Goal: Task Accomplishment & Management: Complete application form

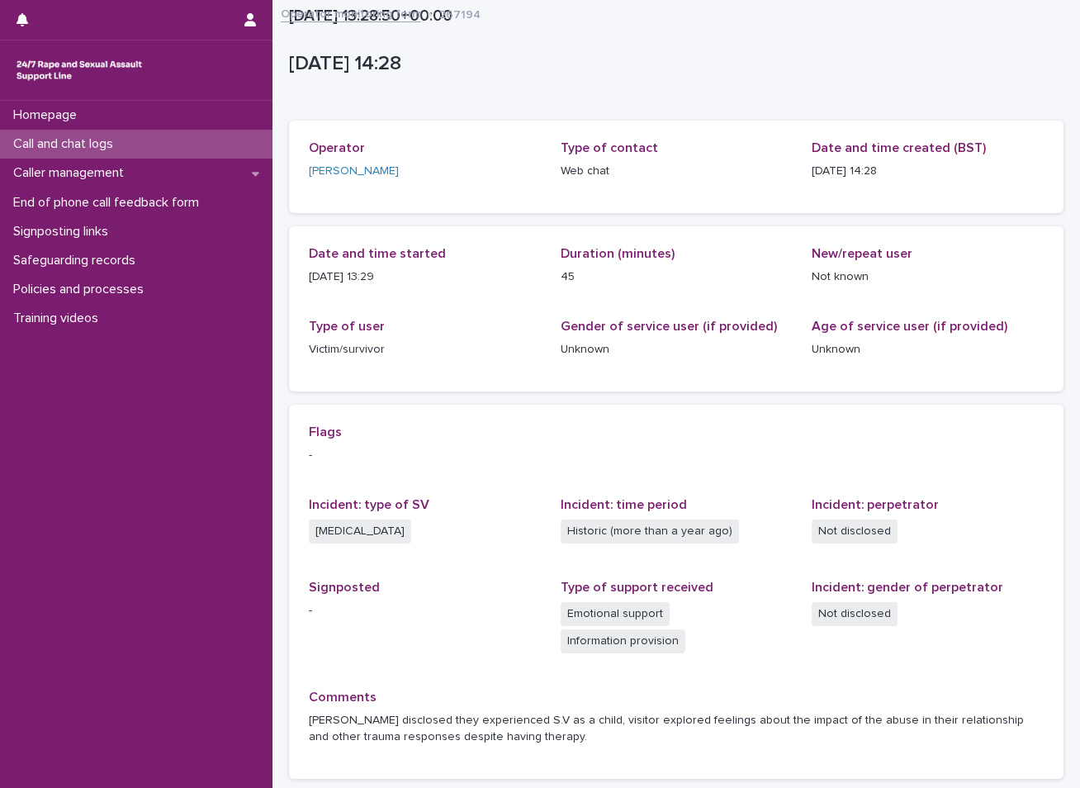
scroll to position [134, 0]
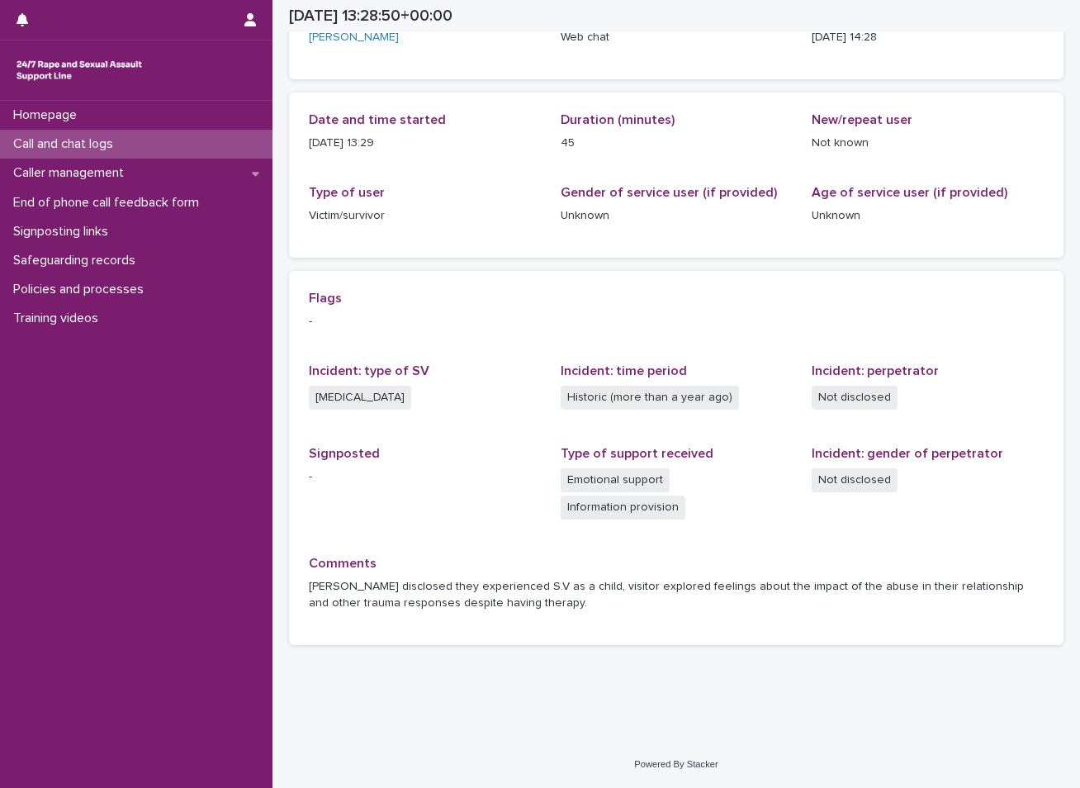
click at [109, 138] on p "Call and chat logs" at bounding box center [67, 144] width 120 height 16
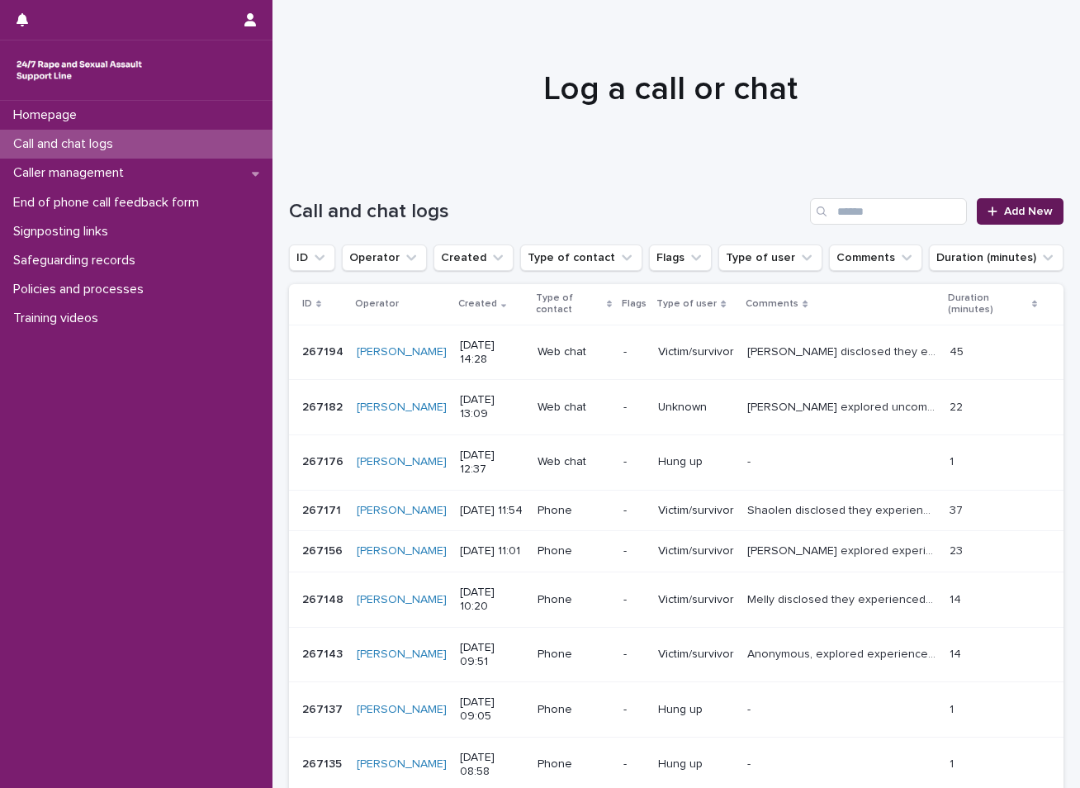
click at [1008, 211] on span "Add New" at bounding box center [1028, 212] width 49 height 12
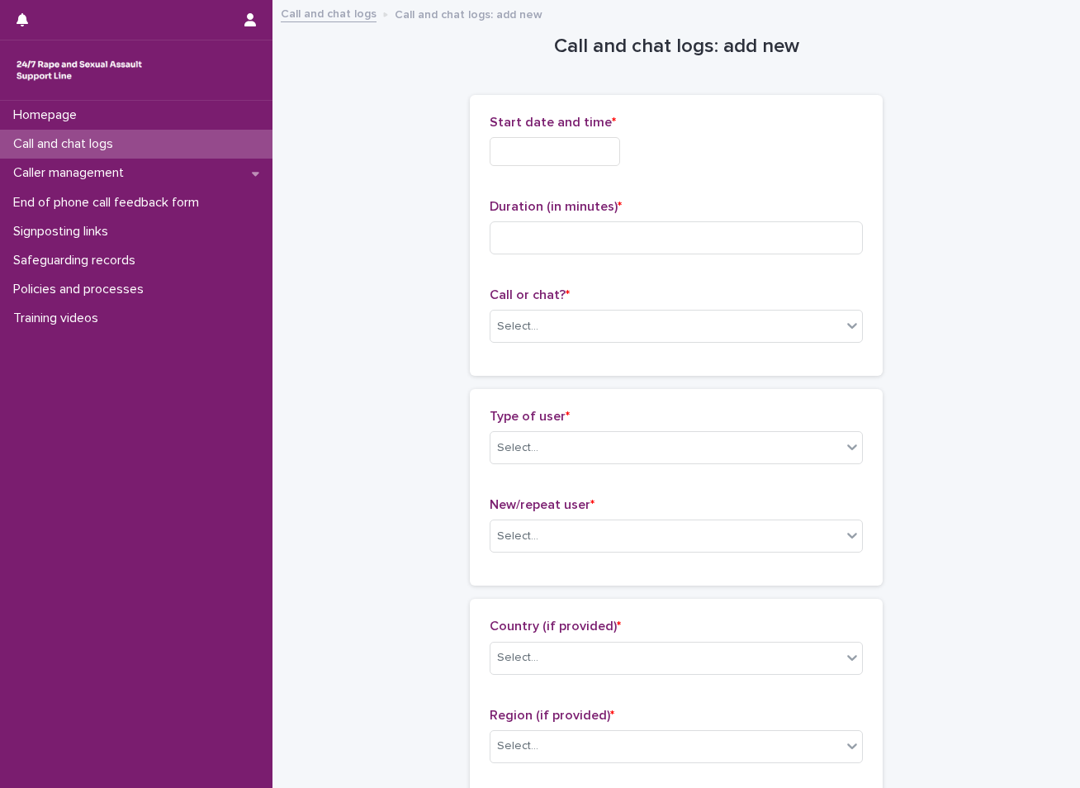
click at [596, 143] on input "text" at bounding box center [555, 151] width 130 height 29
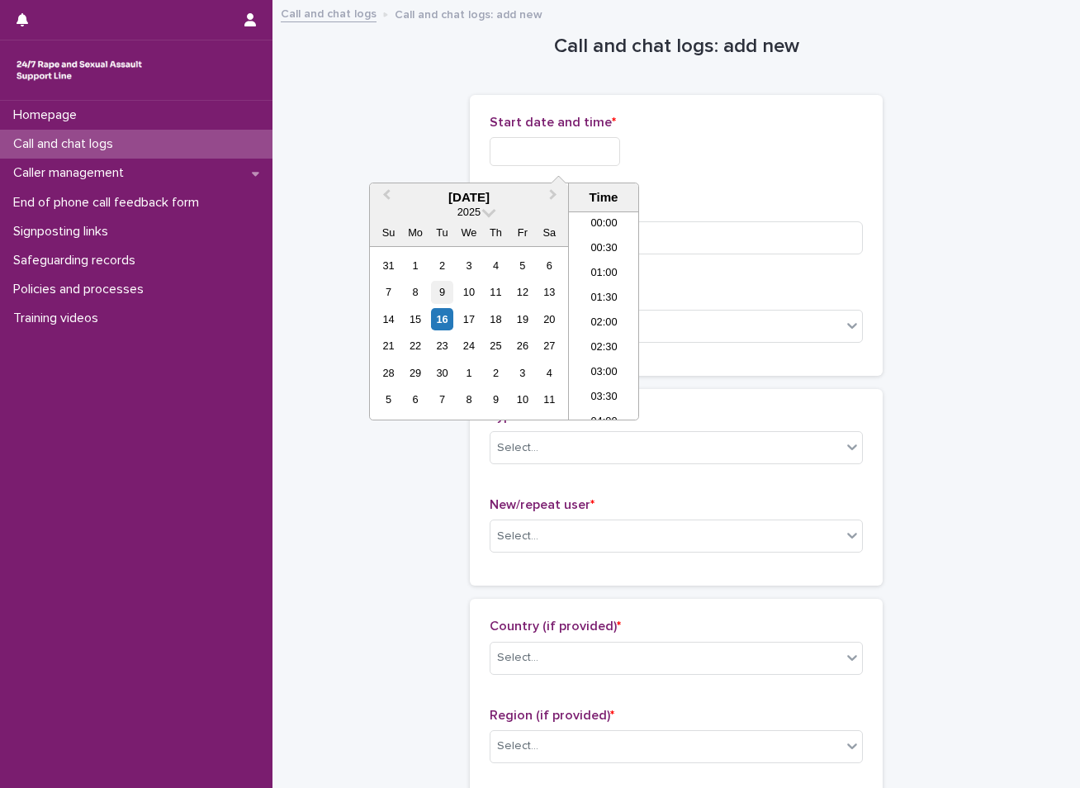
scroll to position [652, 0]
click at [440, 313] on div "16" at bounding box center [442, 319] width 22 height 22
click at [605, 286] on li "14:30" at bounding box center [604, 290] width 70 height 25
click at [584, 154] on input "**********" at bounding box center [555, 151] width 130 height 29
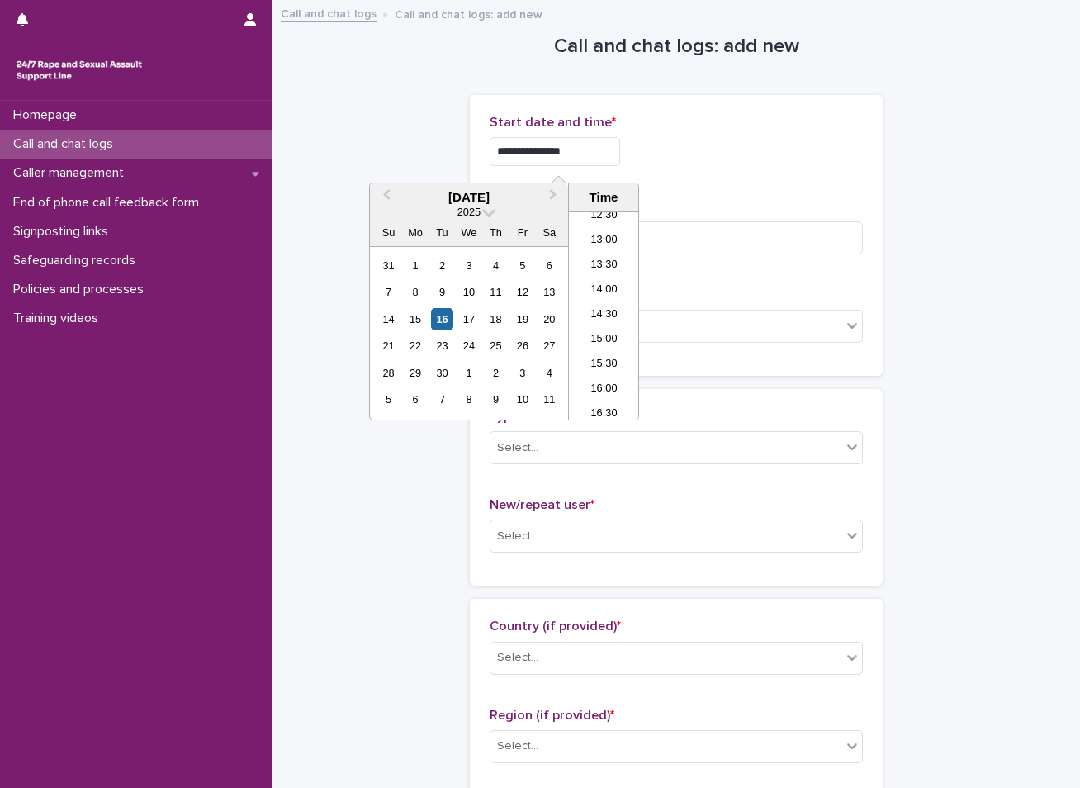
type input "**********"
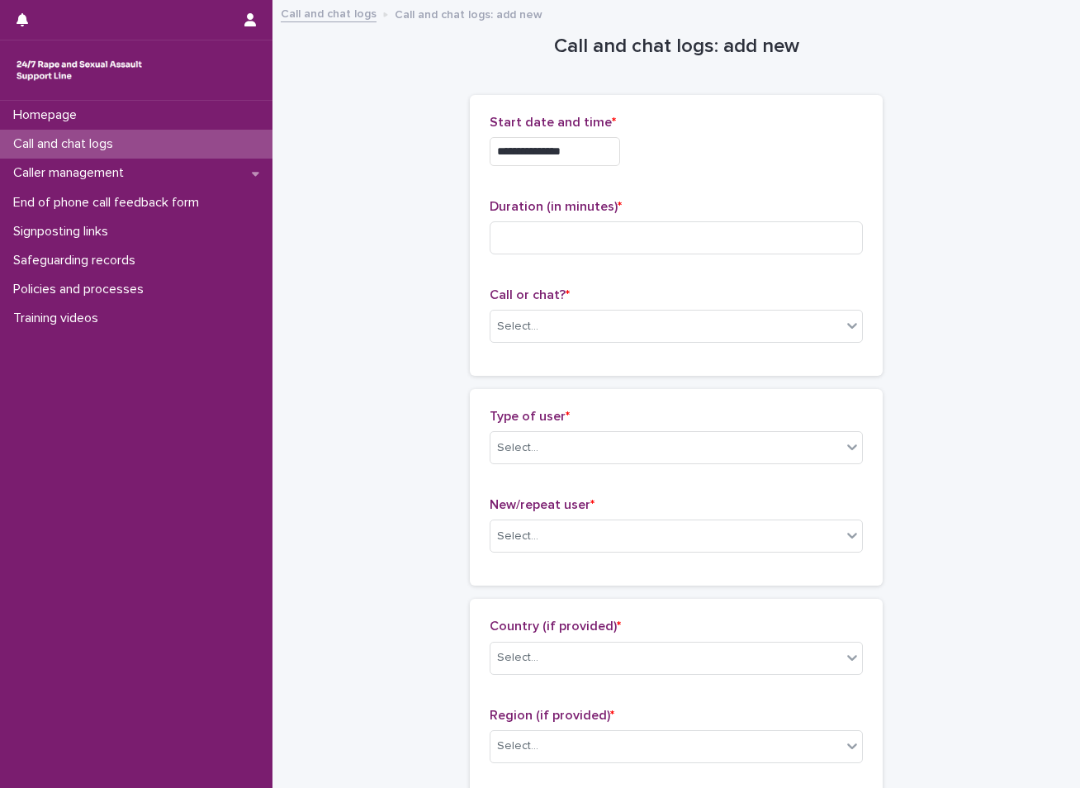
click at [544, 239] on input at bounding box center [676, 237] width 373 height 33
type input "**"
click at [520, 315] on div "Select..." at bounding box center [665, 326] width 351 height 27
click at [533, 380] on div "Web chat" at bounding box center [671, 386] width 372 height 29
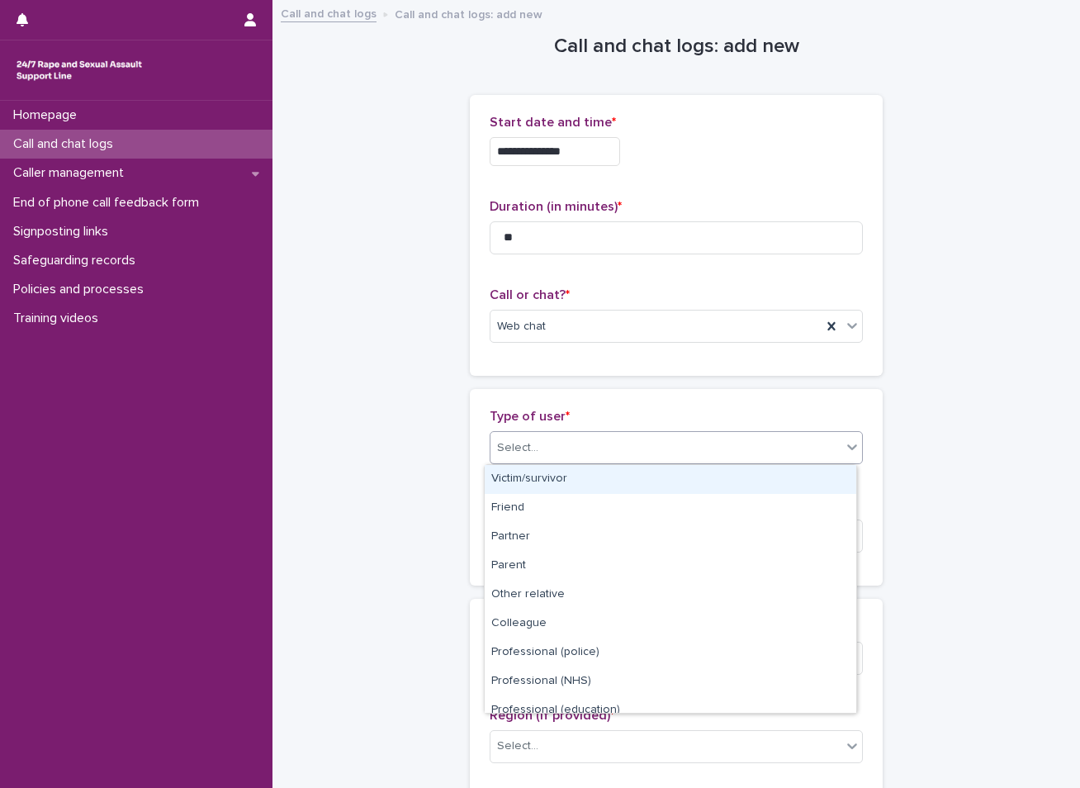
click at [526, 445] on div "Select..." at bounding box center [517, 447] width 41 height 17
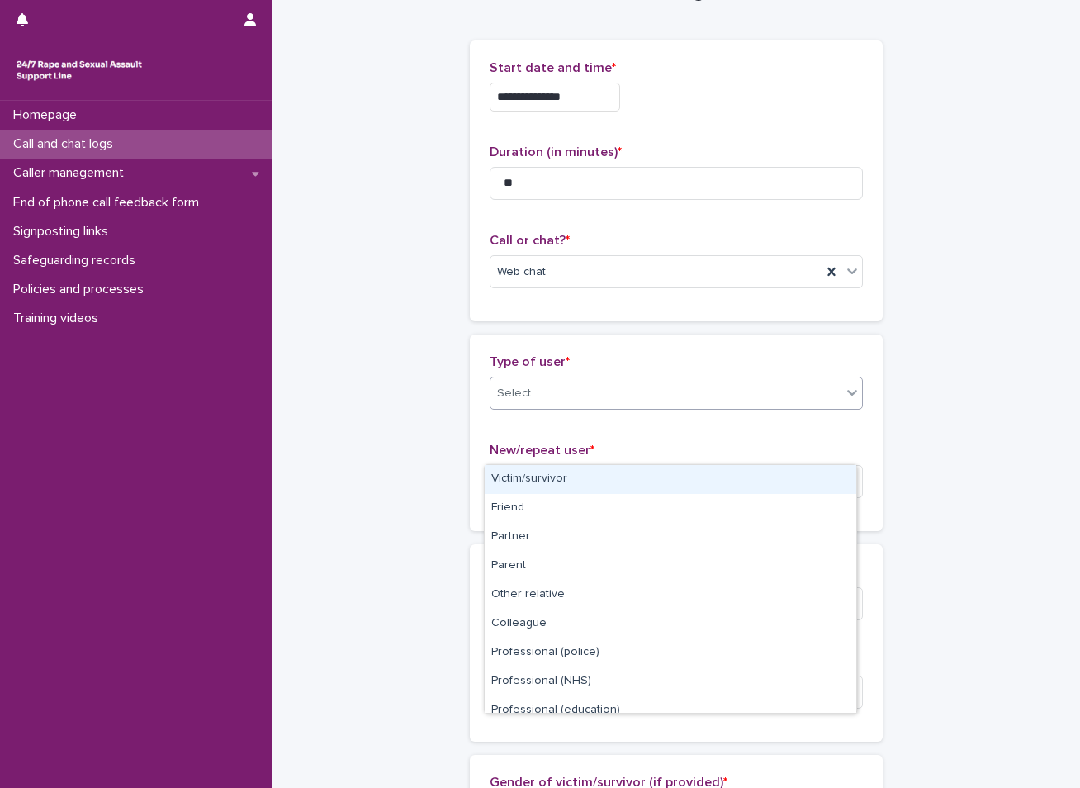
scroll to position [83, 0]
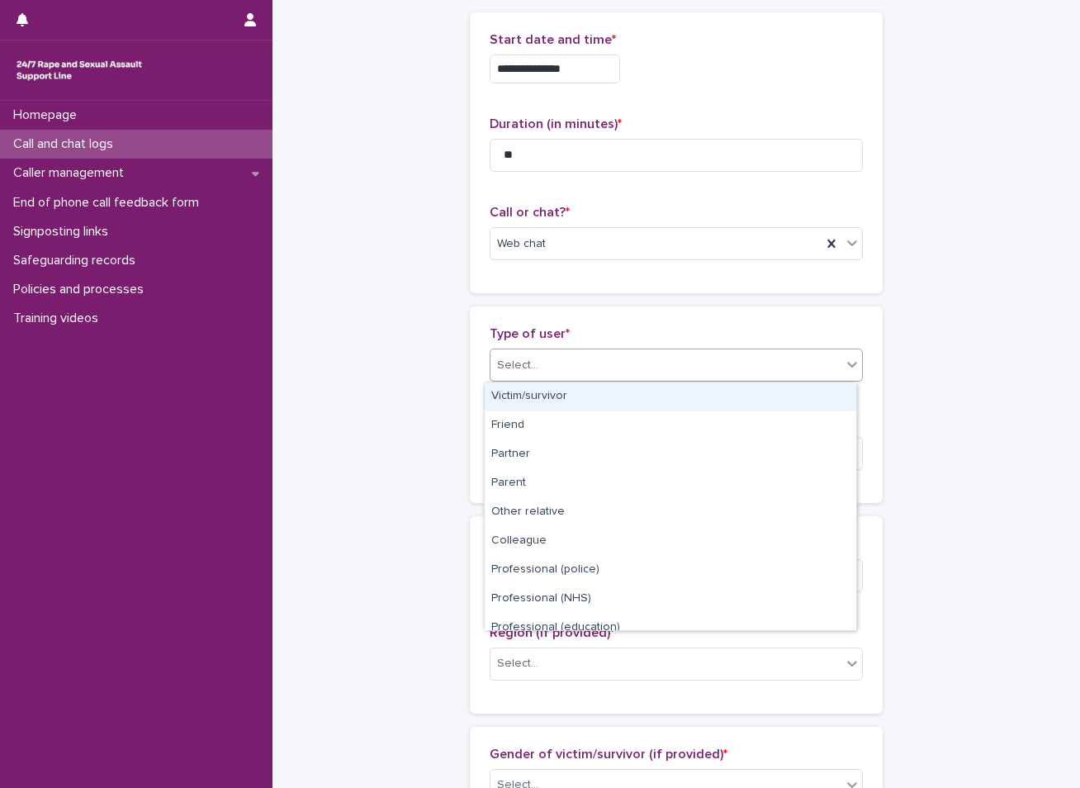
click at [540, 396] on div "Victim/survivor" at bounding box center [671, 396] width 372 height 29
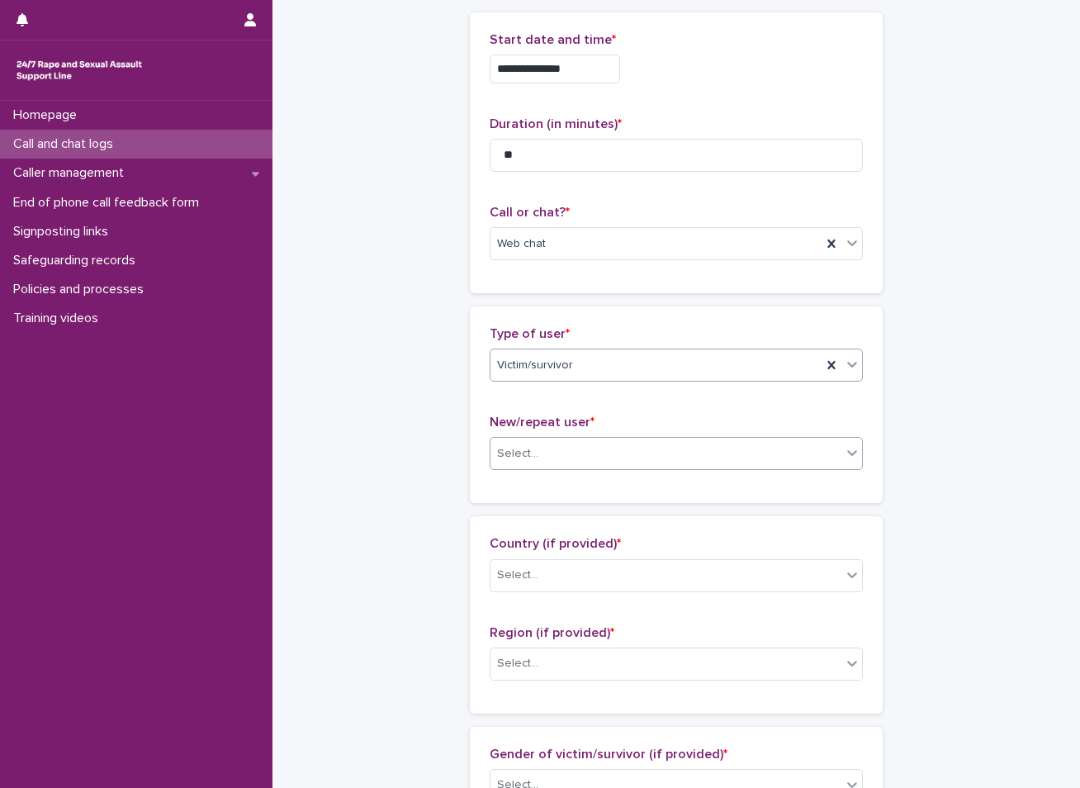
click at [549, 455] on div "Select..." at bounding box center [665, 453] width 351 height 27
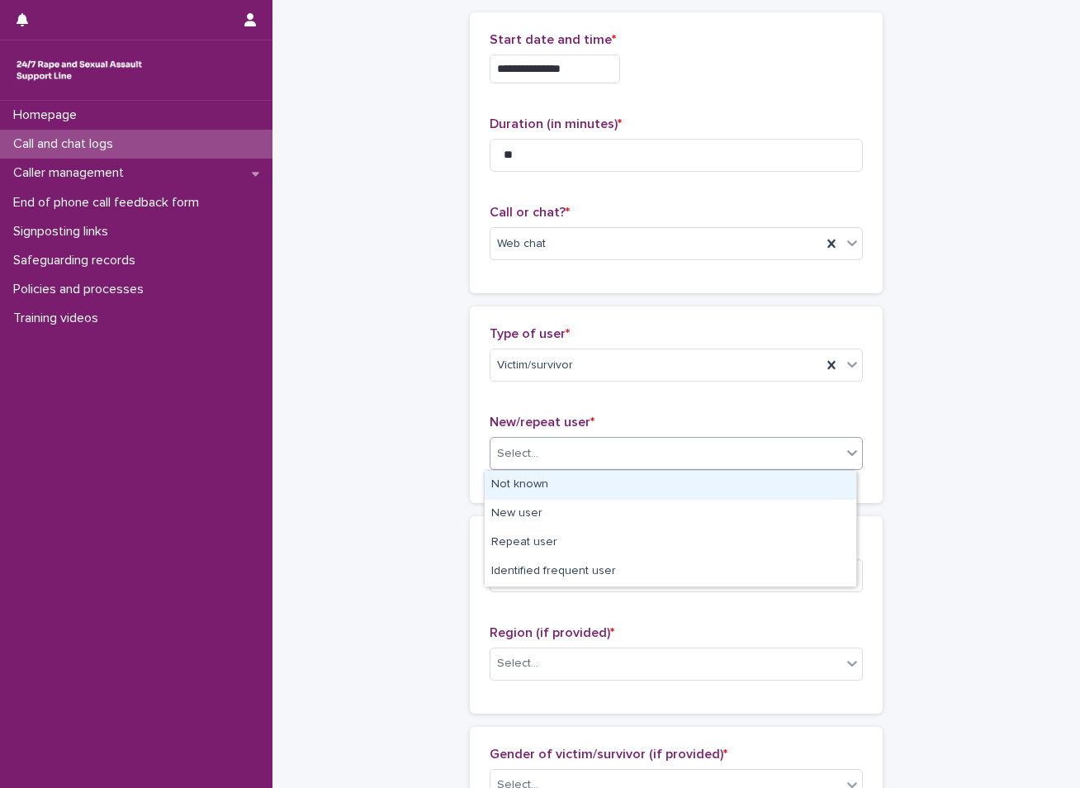
click at [531, 489] on div "Not known" at bounding box center [671, 485] width 372 height 29
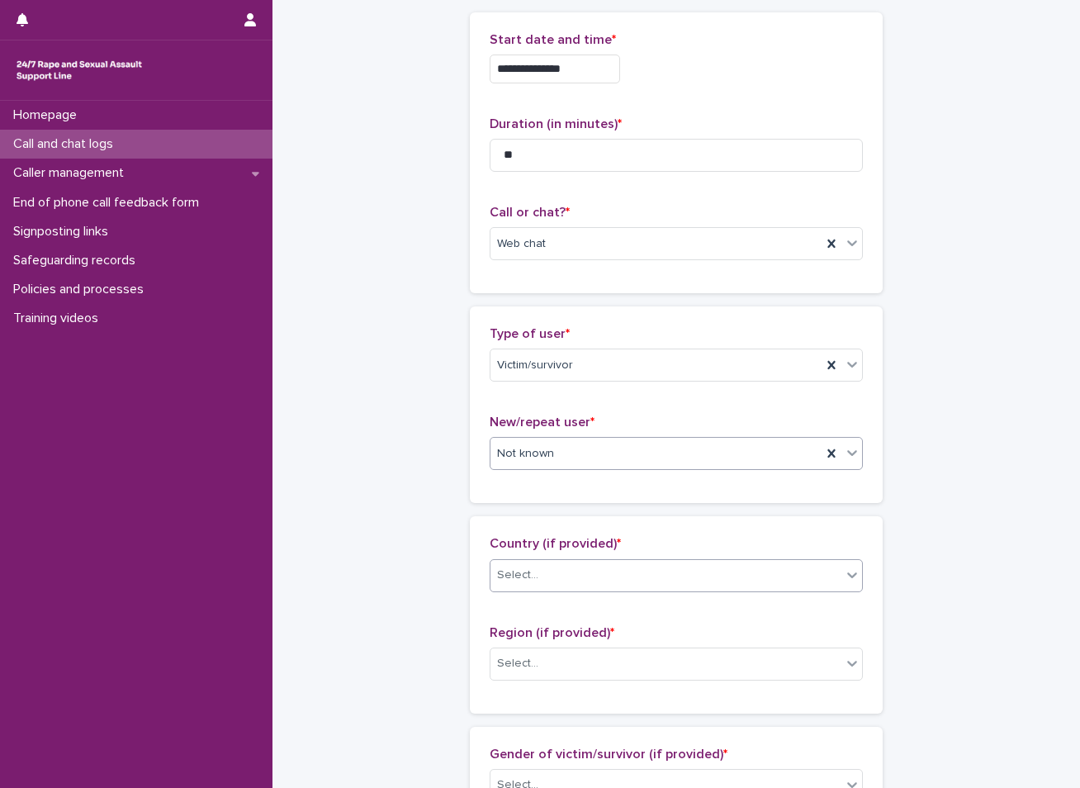
click at [517, 570] on div "Select..." at bounding box center [517, 574] width 41 height 17
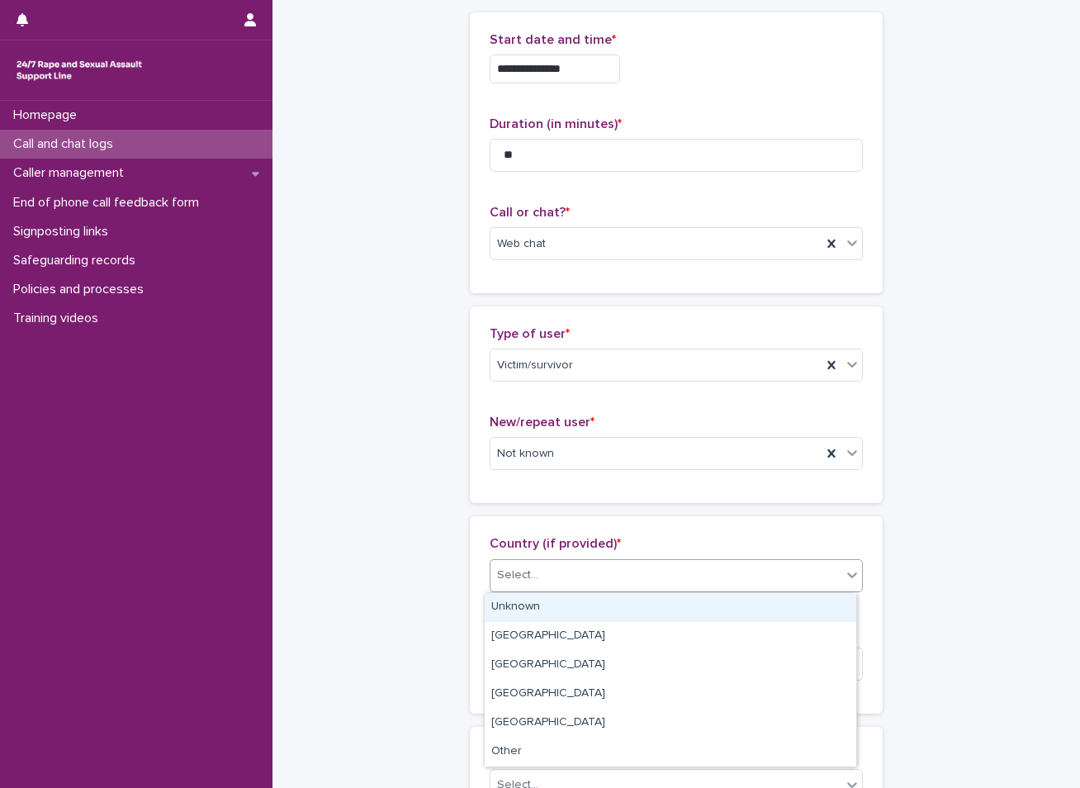
click at [536, 610] on div "Unknown" at bounding box center [671, 607] width 372 height 29
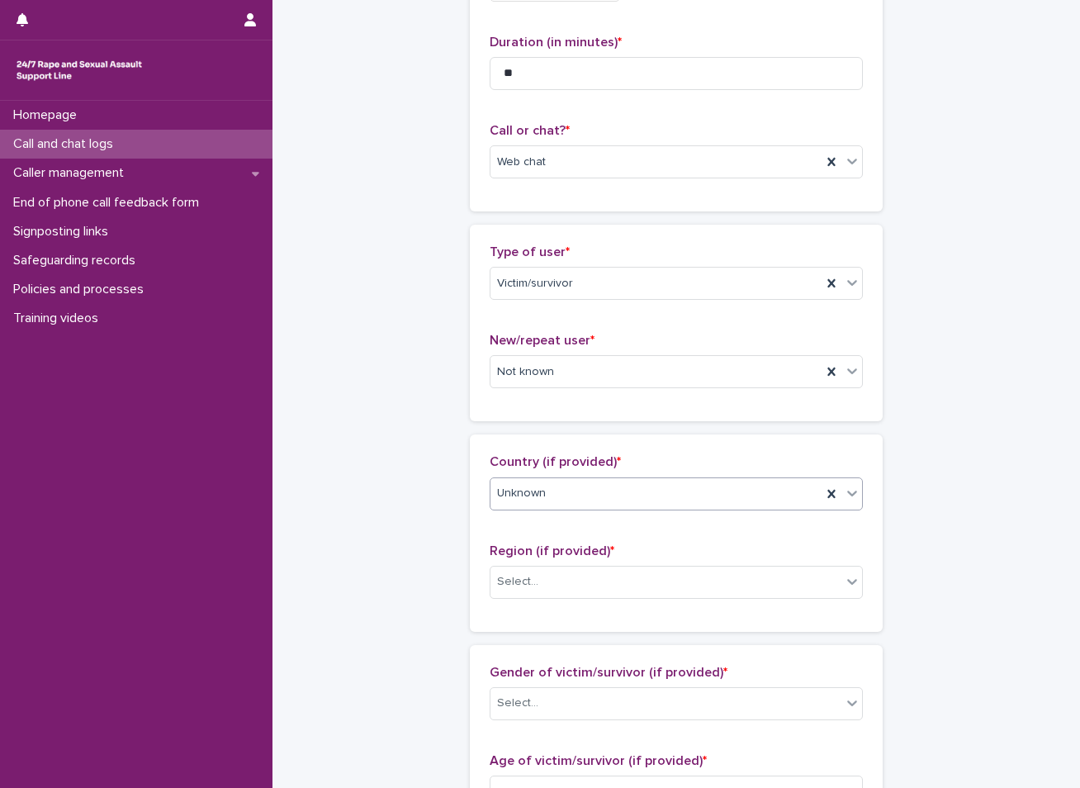
scroll to position [165, 0]
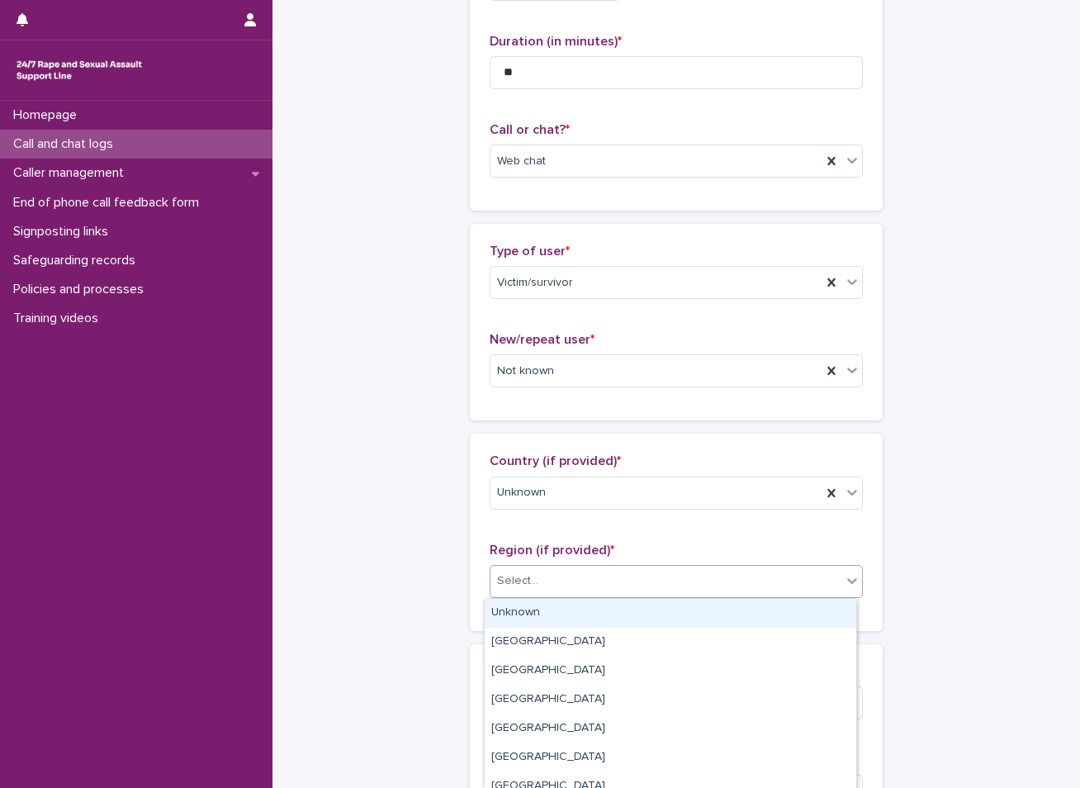
click at [559, 582] on div "Select..." at bounding box center [665, 580] width 351 height 27
click at [557, 609] on div "Unknown" at bounding box center [671, 613] width 372 height 29
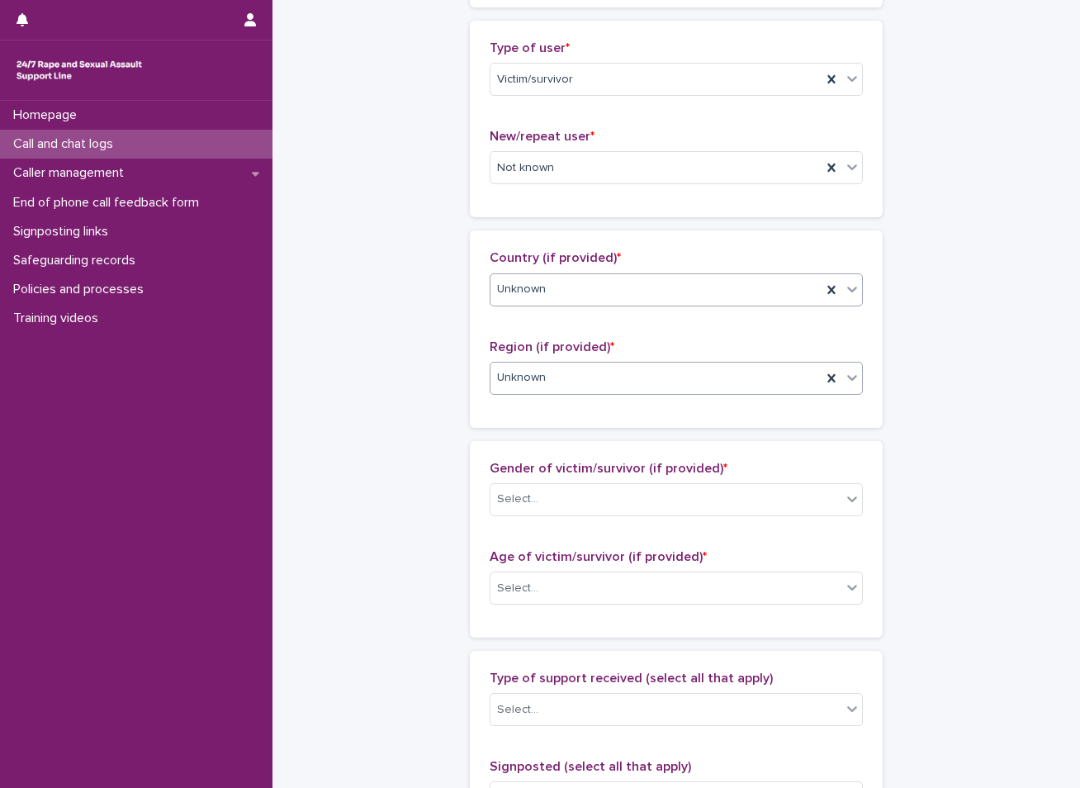
scroll to position [413, 0]
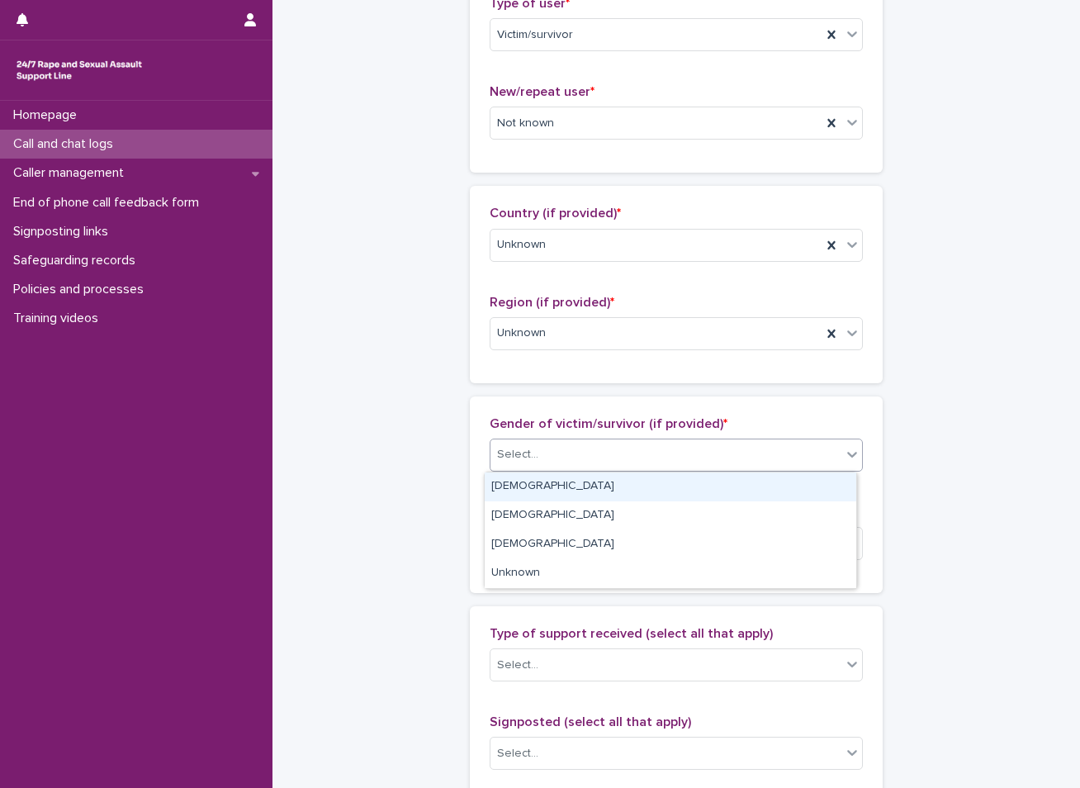
click at [577, 452] on div "Select..." at bounding box center [665, 454] width 351 height 27
click at [531, 487] on div "[DEMOGRAPHIC_DATA]" at bounding box center [671, 486] width 372 height 29
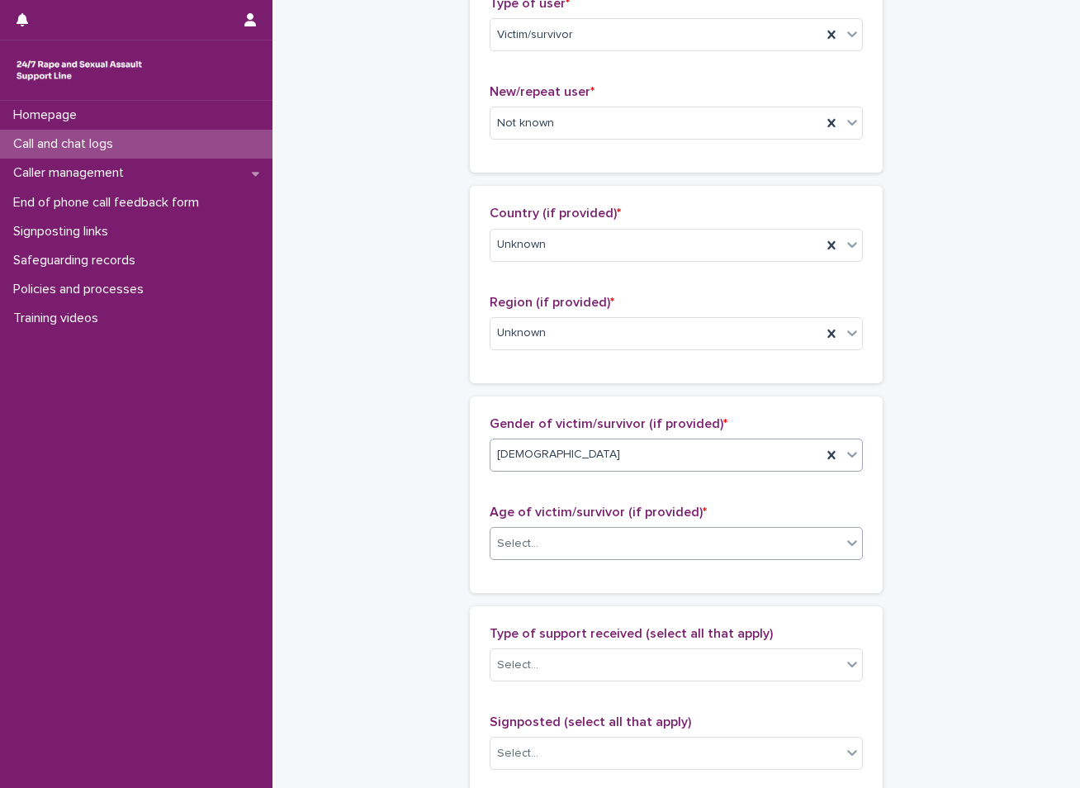
click at [520, 549] on div "Select..." at bounding box center [517, 543] width 41 height 17
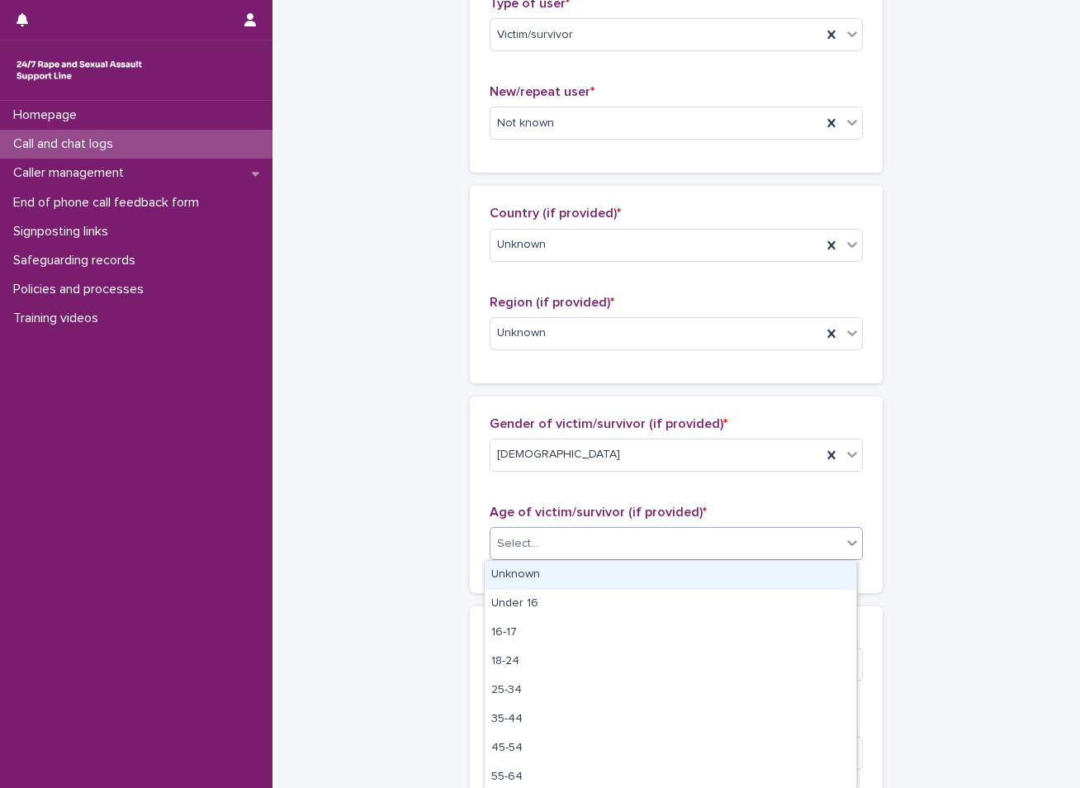
click at [510, 576] on div "Unknown" at bounding box center [671, 575] width 372 height 29
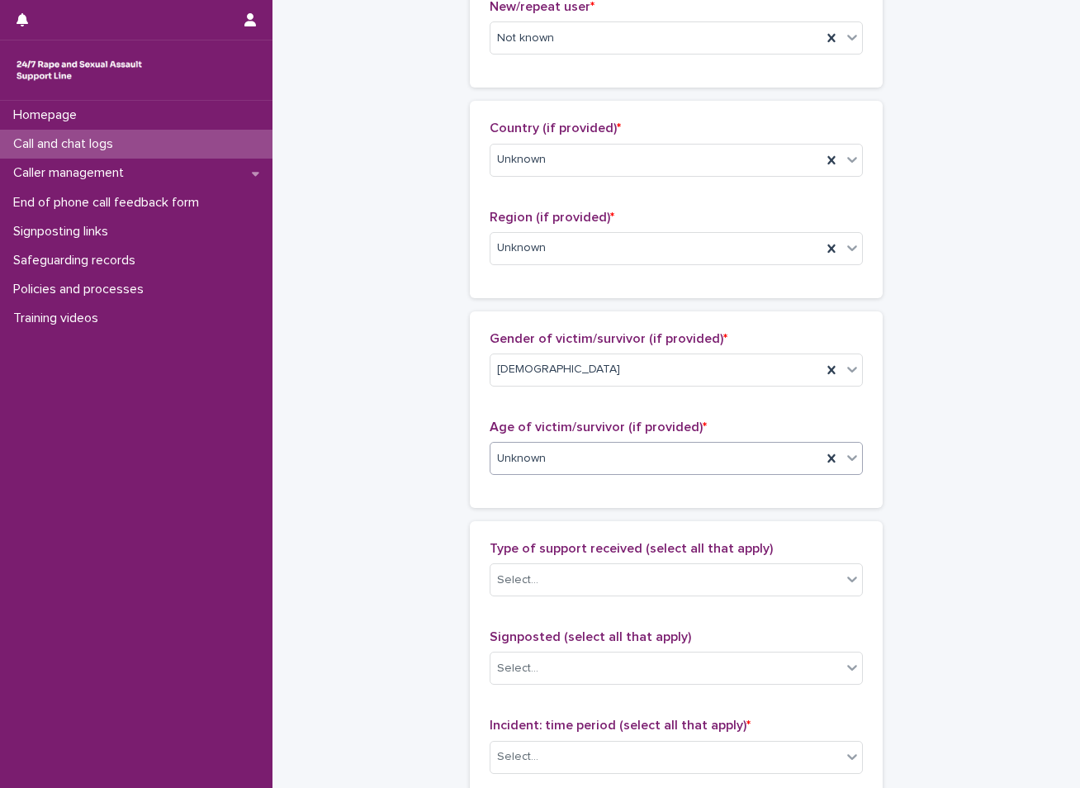
scroll to position [578, 0]
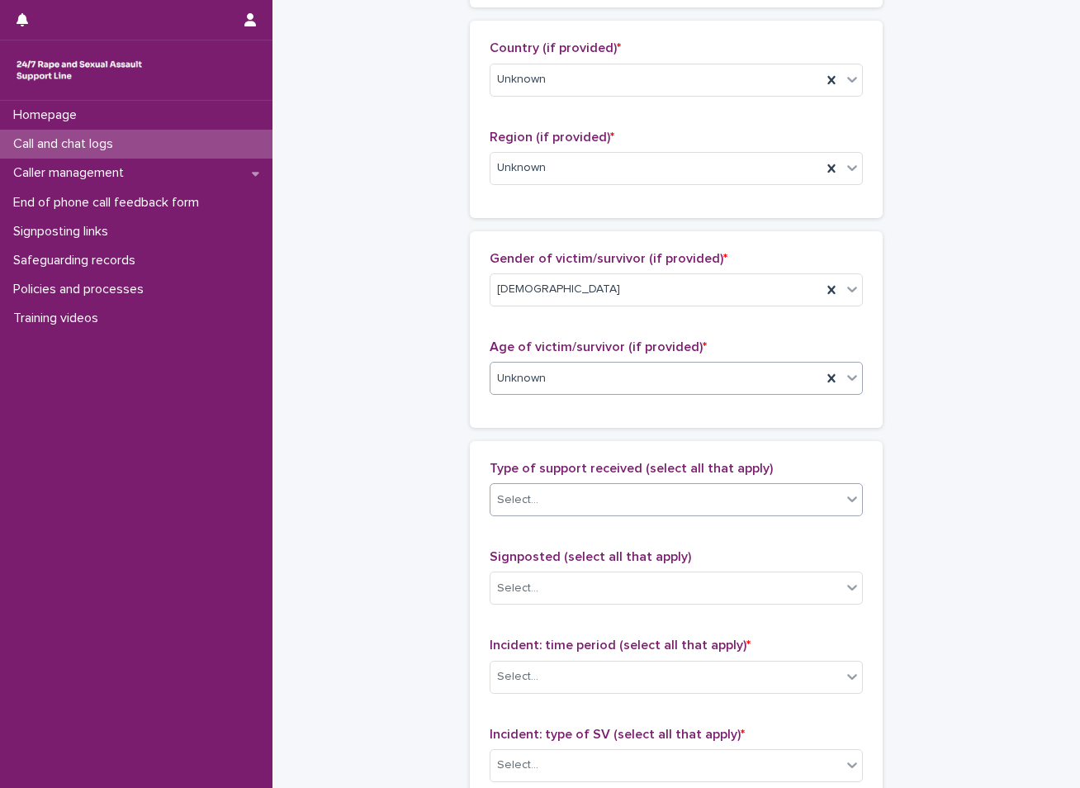
click at [540, 495] on div "Select..." at bounding box center [665, 499] width 351 height 27
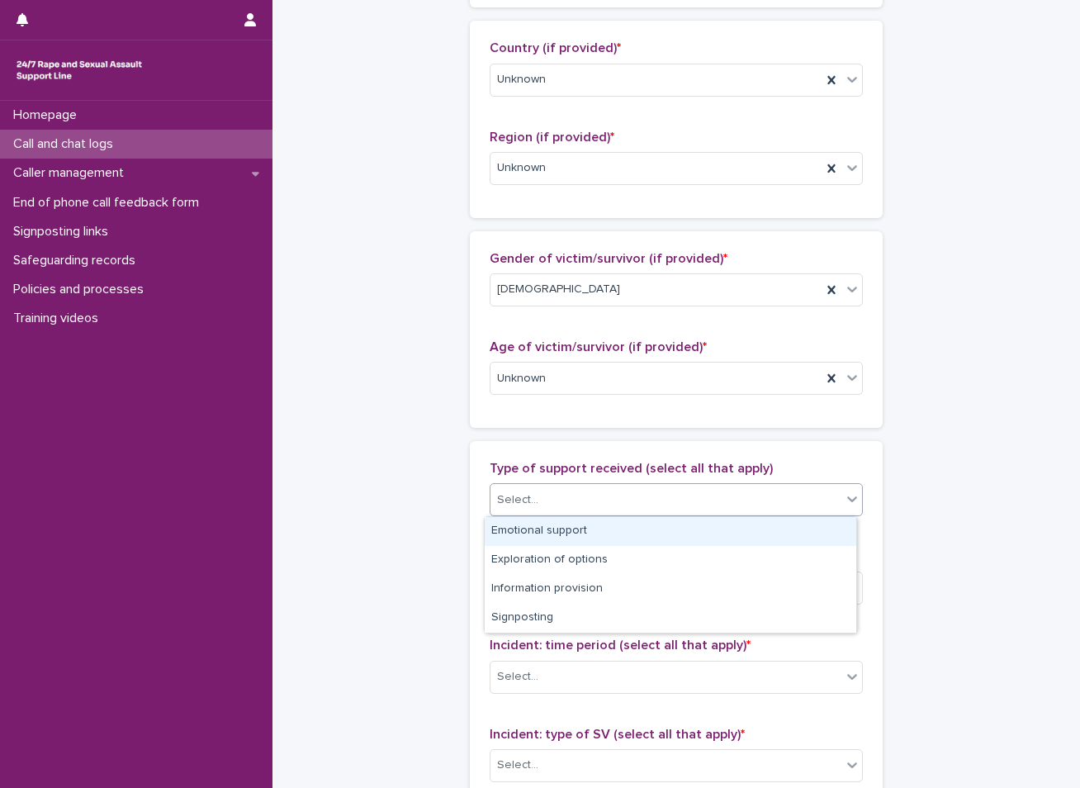
click at [524, 531] on div "Emotional support" at bounding box center [671, 531] width 372 height 29
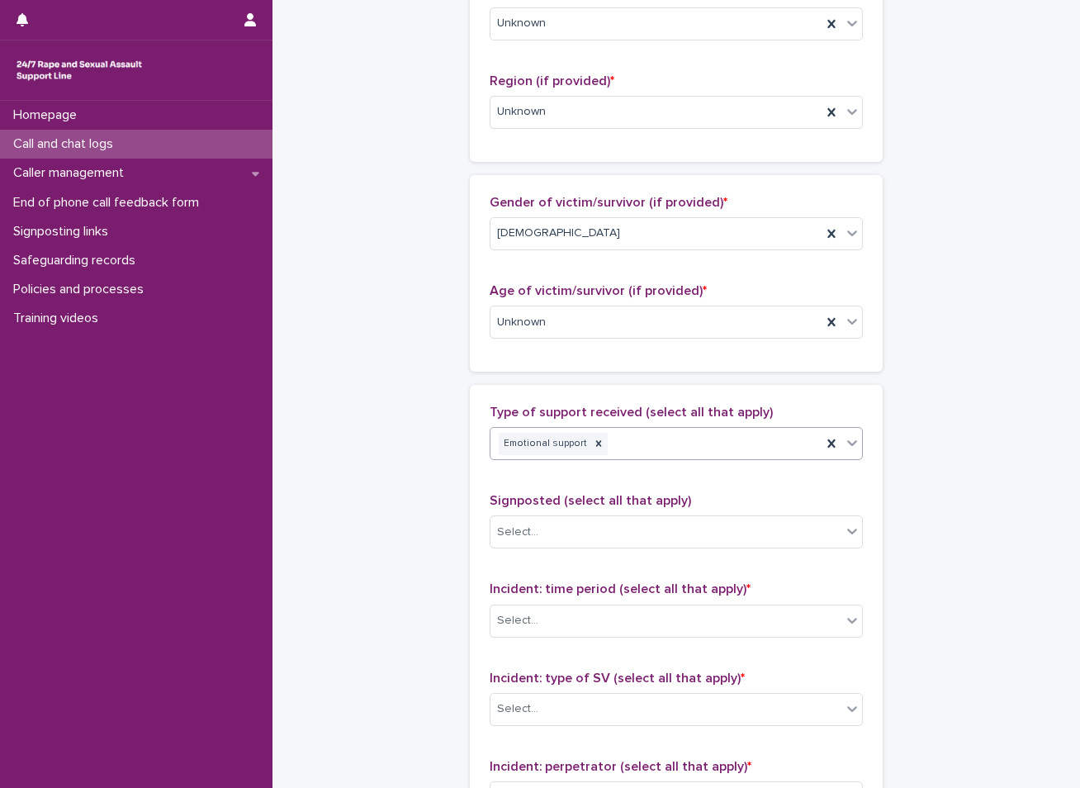
scroll to position [661, 0]
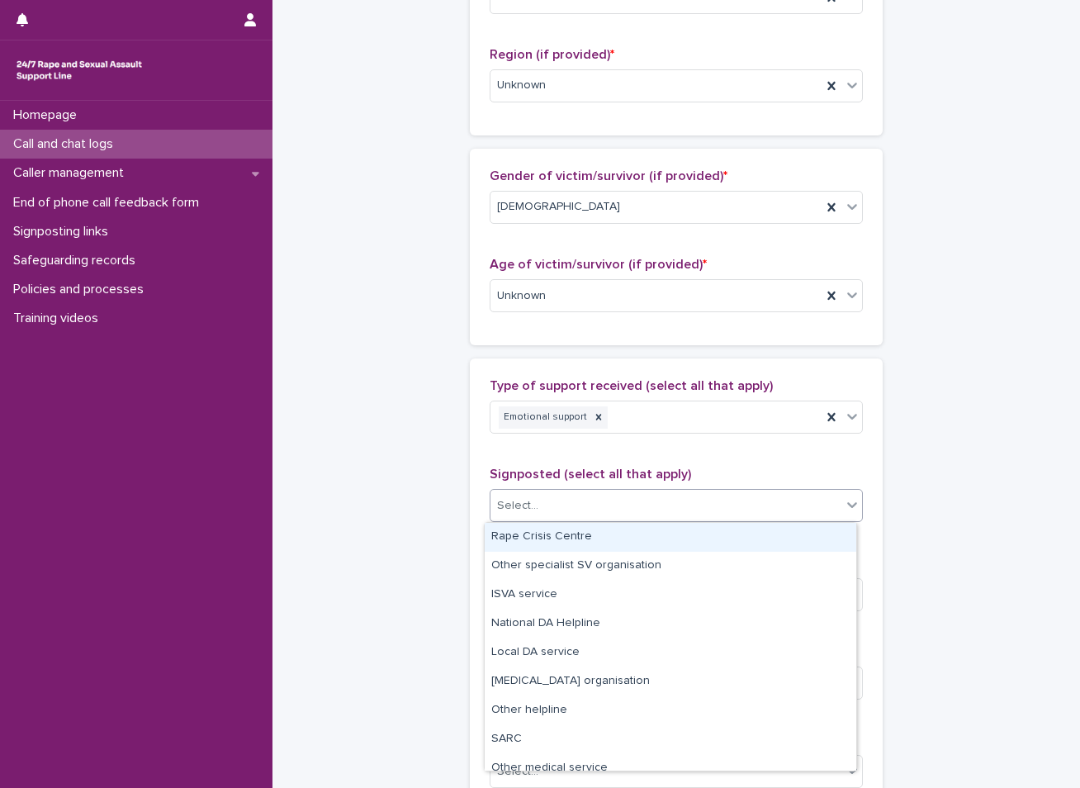
click at [599, 508] on div "Select..." at bounding box center [665, 505] width 351 height 27
click at [517, 545] on div "Rape Crisis Centre" at bounding box center [671, 537] width 372 height 29
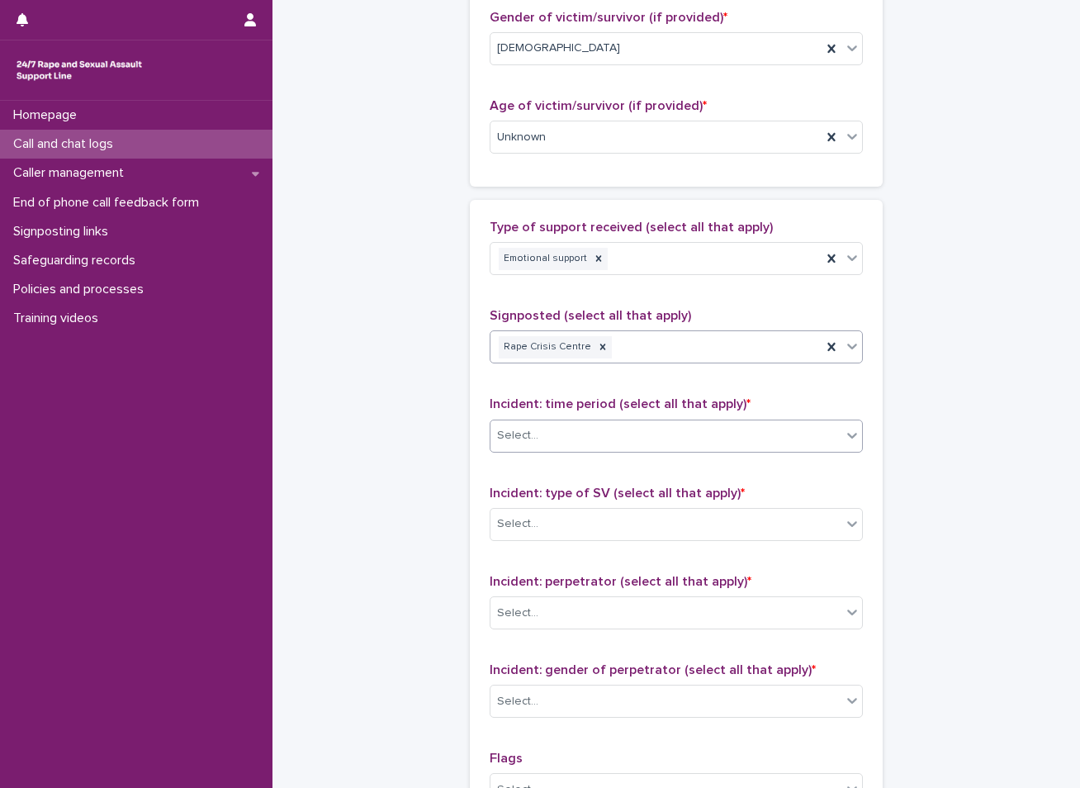
scroll to position [826, 0]
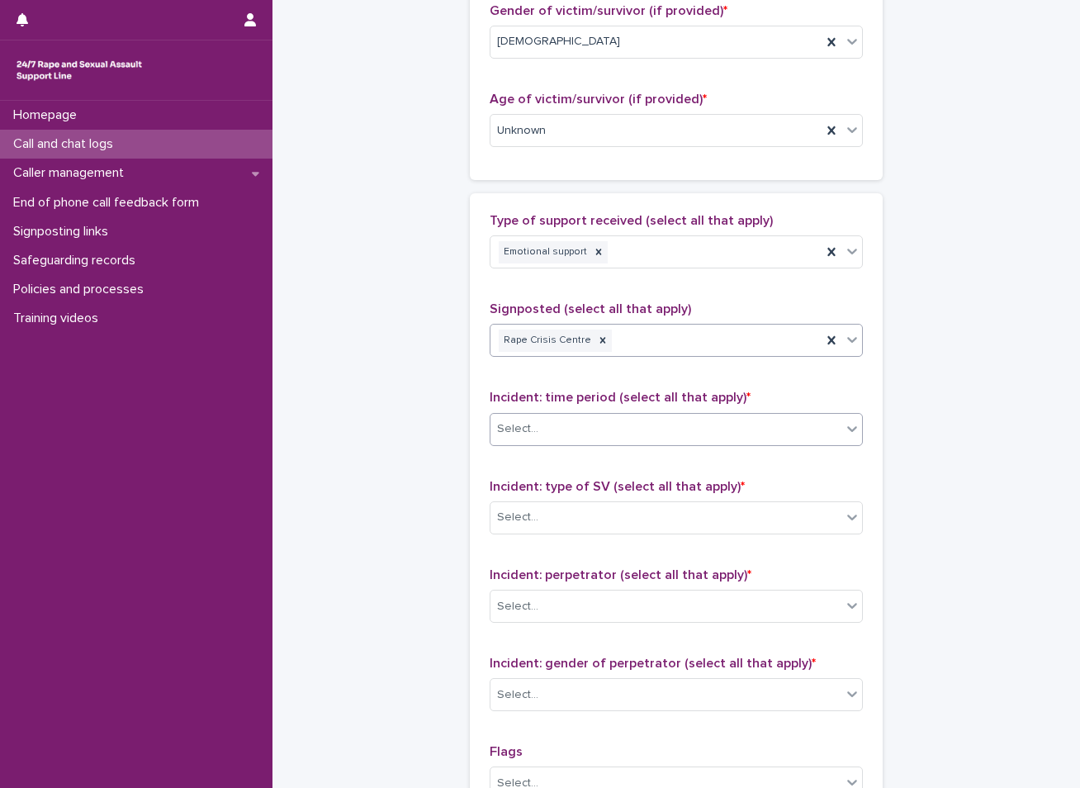
click at [566, 428] on div "Select..." at bounding box center [665, 428] width 351 height 27
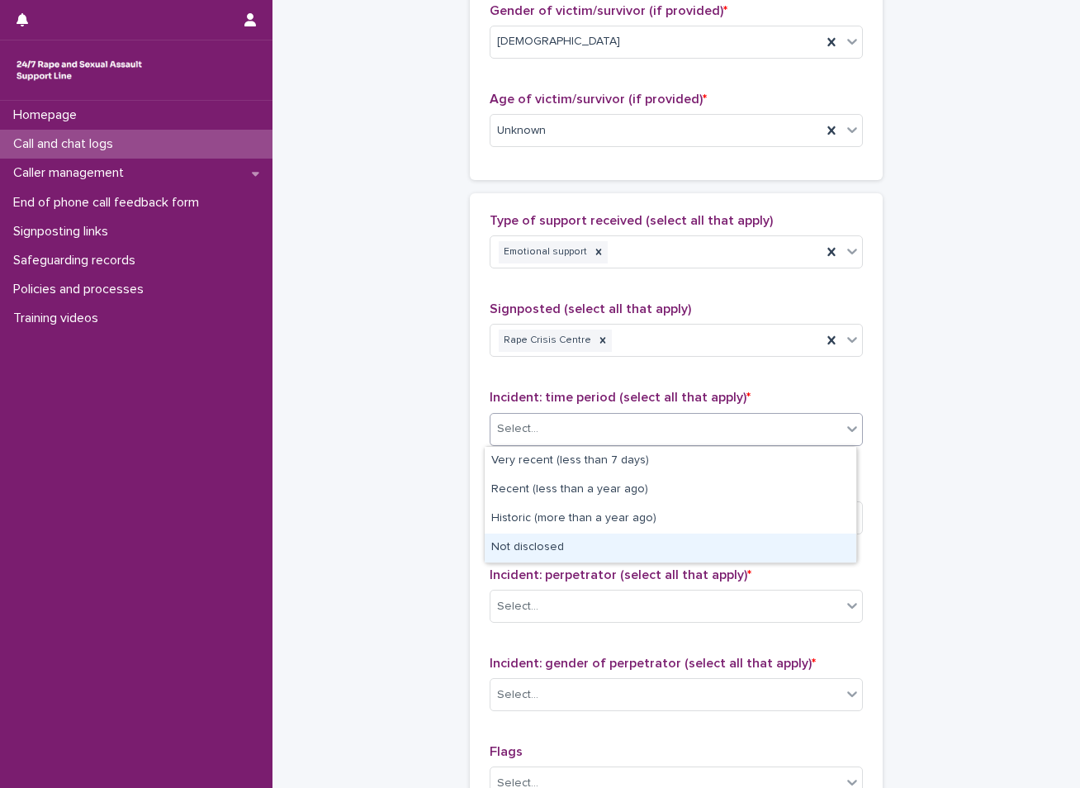
click at [519, 541] on div "Not disclosed" at bounding box center [671, 547] width 372 height 29
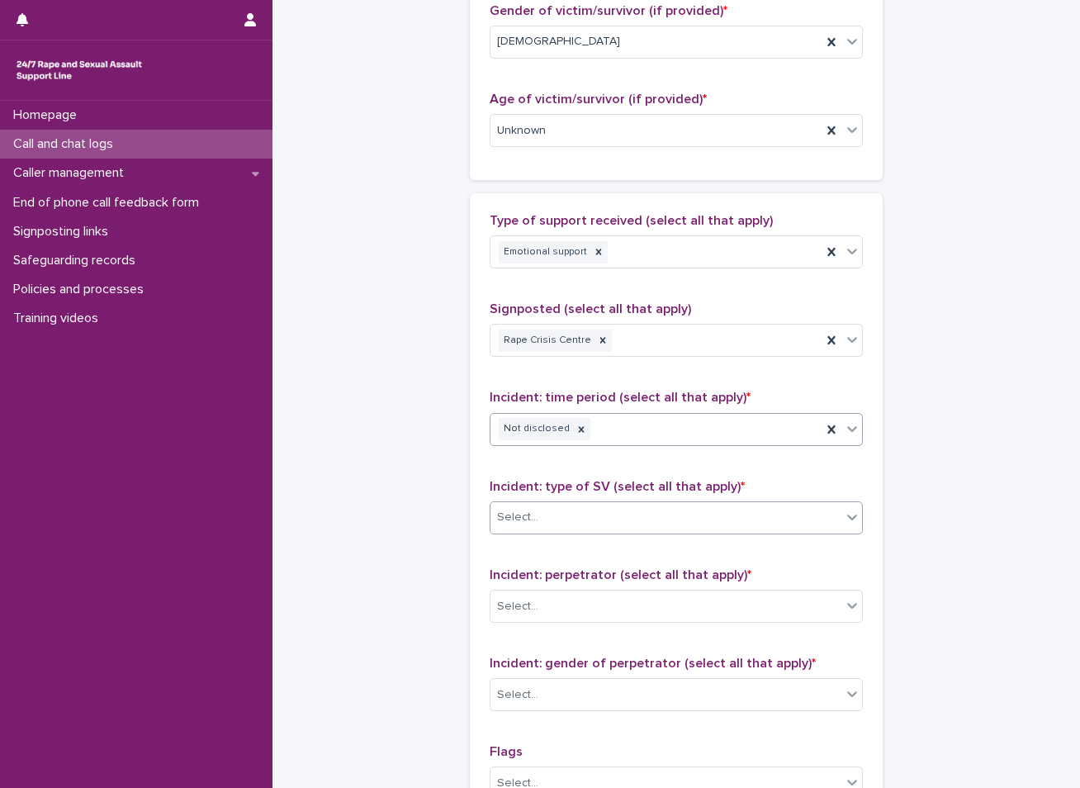
click at [534, 506] on div "Select..." at bounding box center [665, 517] width 351 height 27
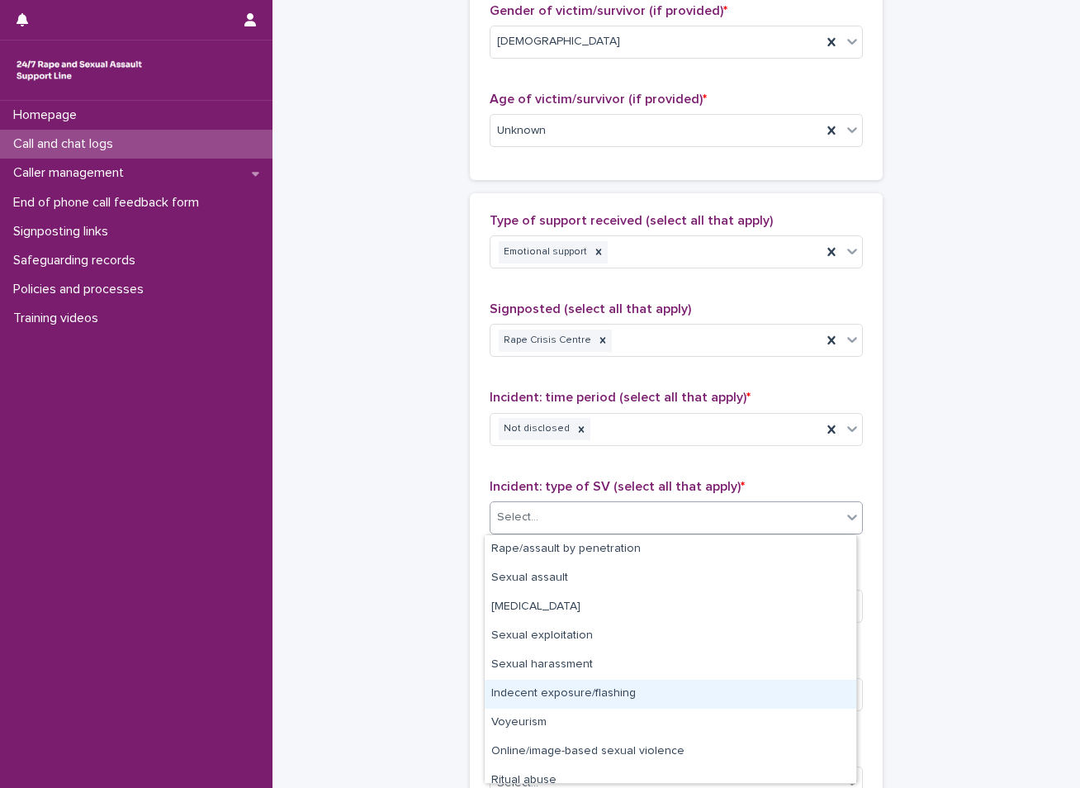
scroll to position [41, 0]
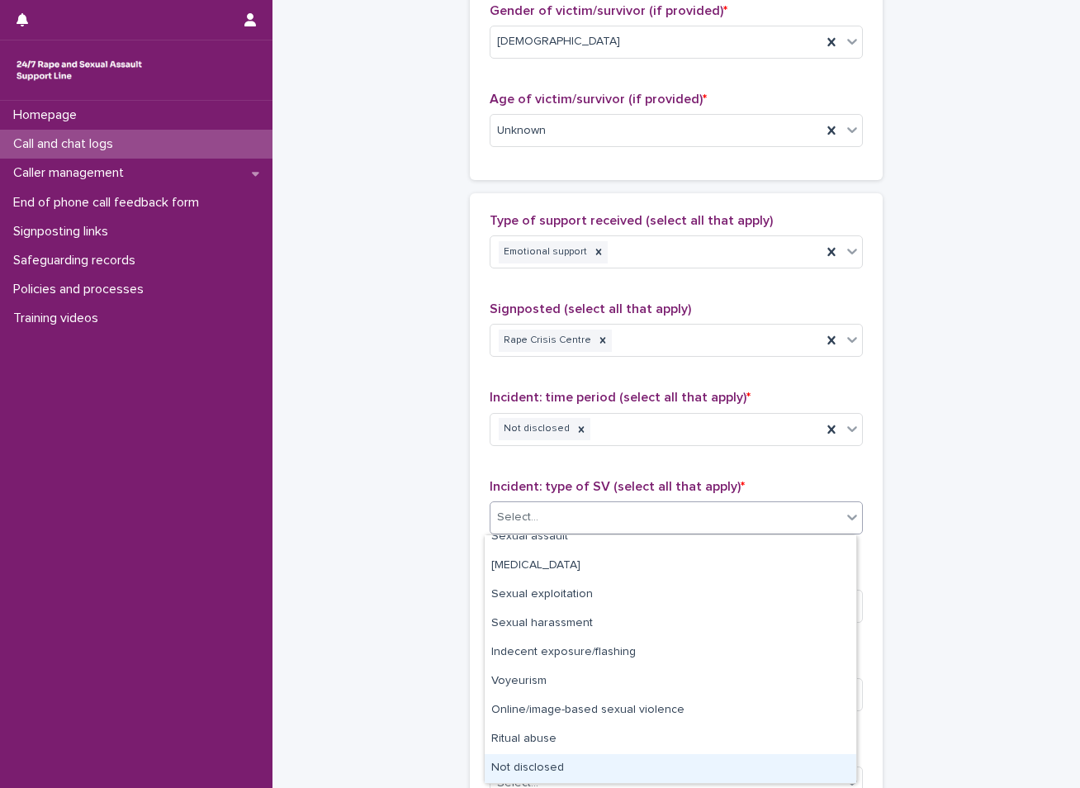
click at [548, 766] on div "Not disclosed" at bounding box center [671, 768] width 372 height 29
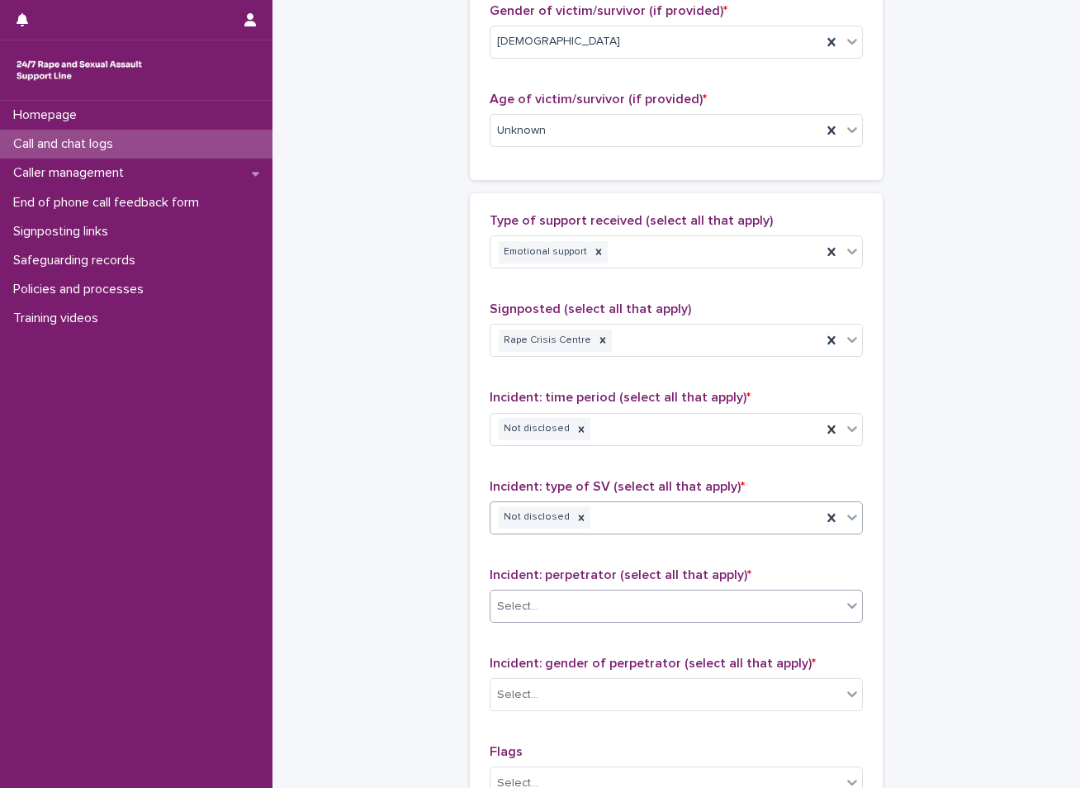
click at [538, 605] on div "Select..." at bounding box center [665, 606] width 351 height 27
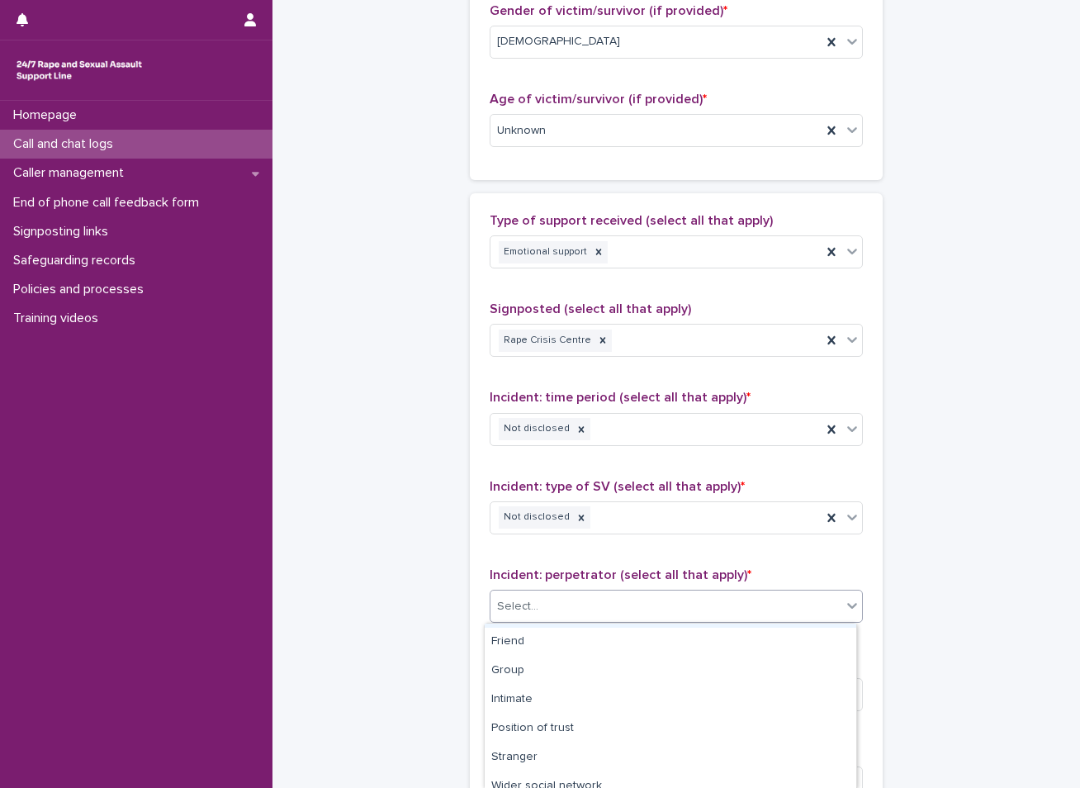
scroll to position [83, 0]
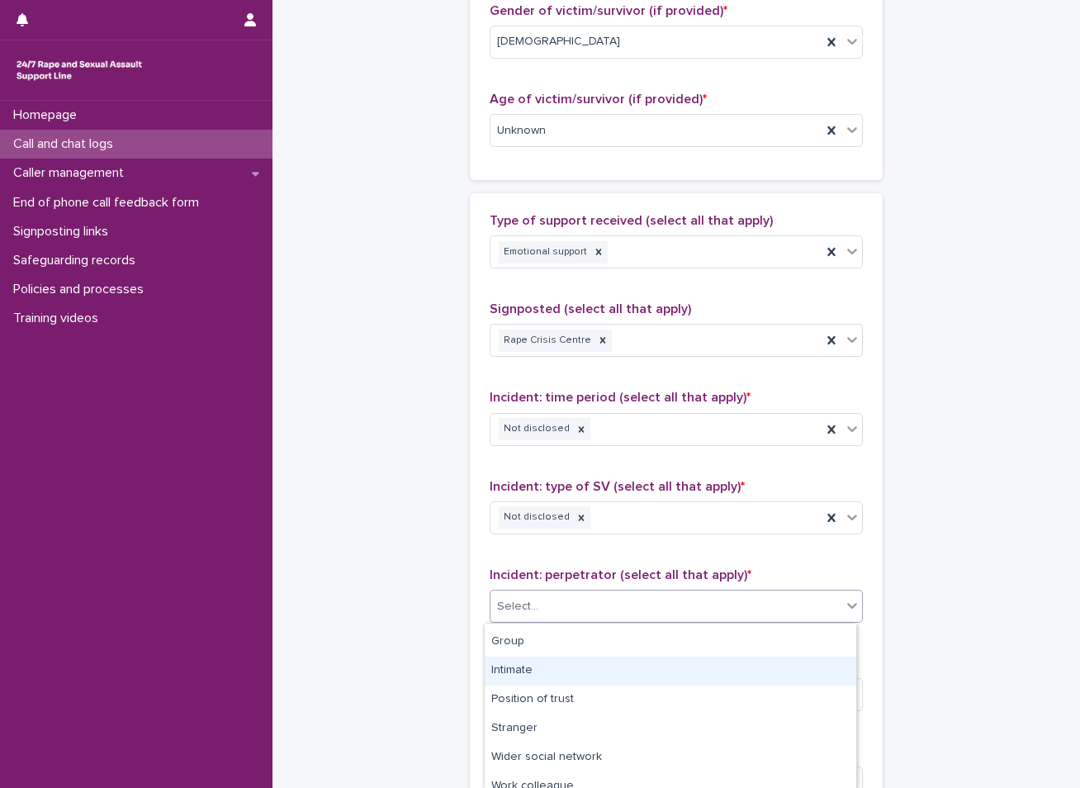
click at [524, 672] on div "Intimate" at bounding box center [671, 670] width 372 height 29
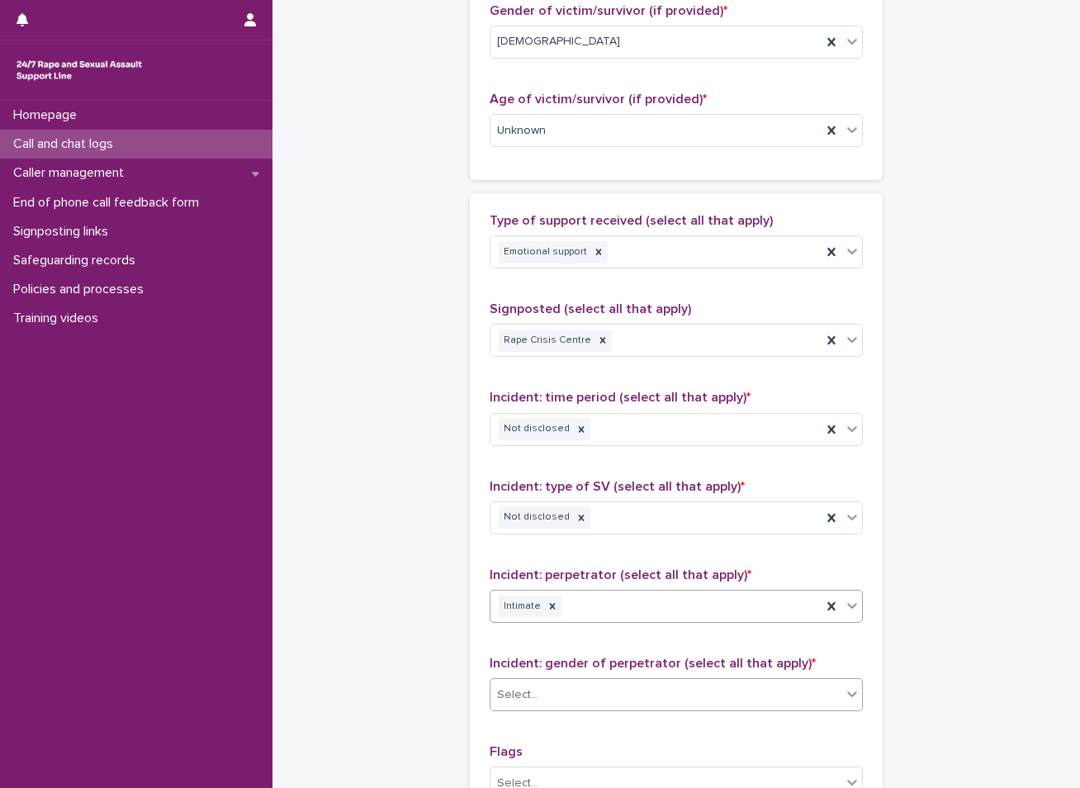
click at [559, 691] on div "Select..." at bounding box center [665, 694] width 351 height 27
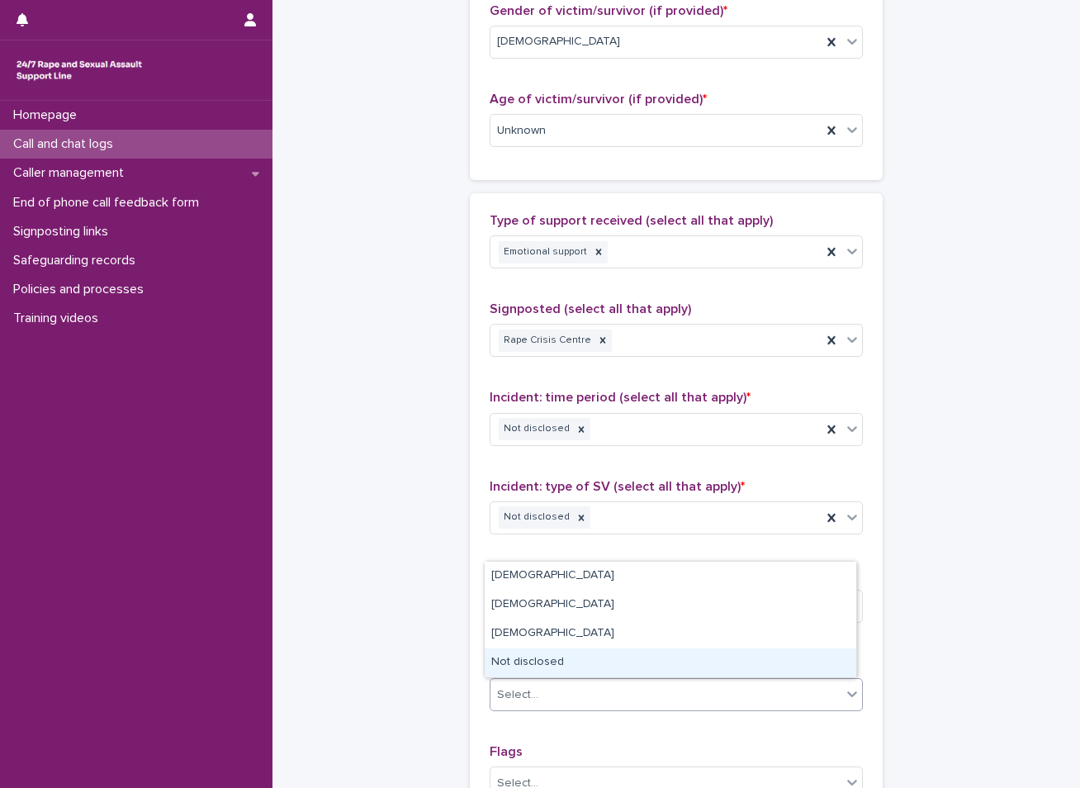
click at [527, 665] on div "Not disclosed" at bounding box center [671, 662] width 372 height 29
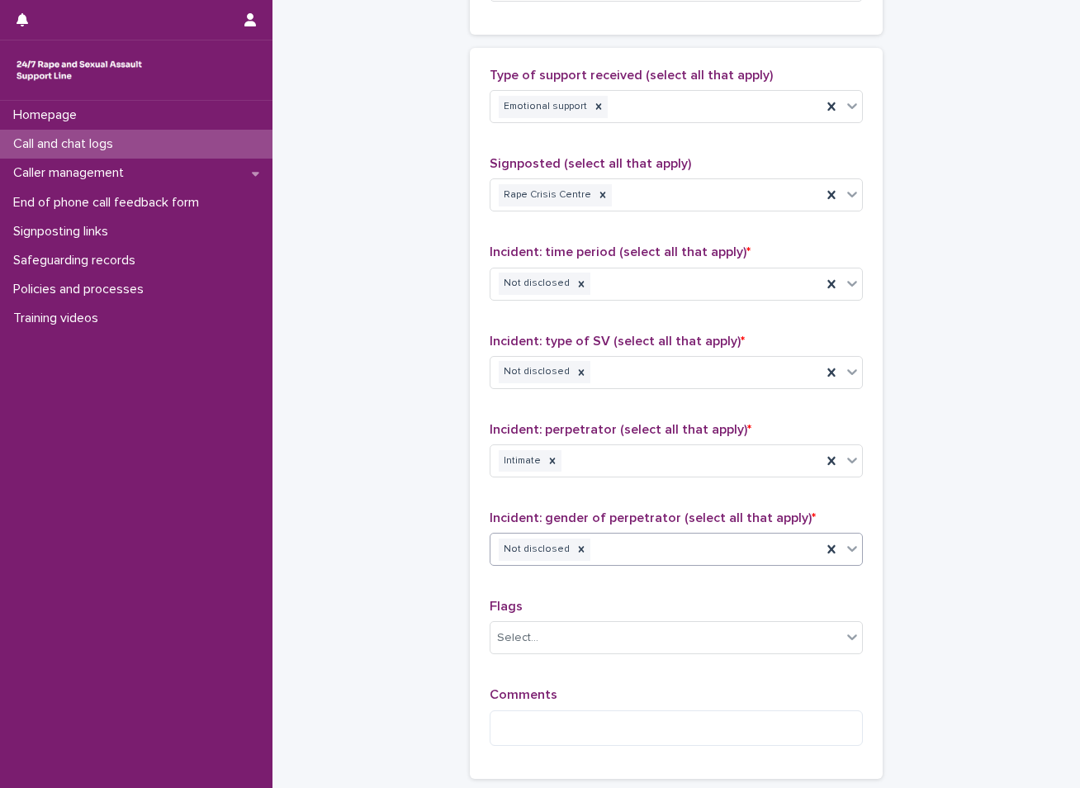
scroll to position [991, 0]
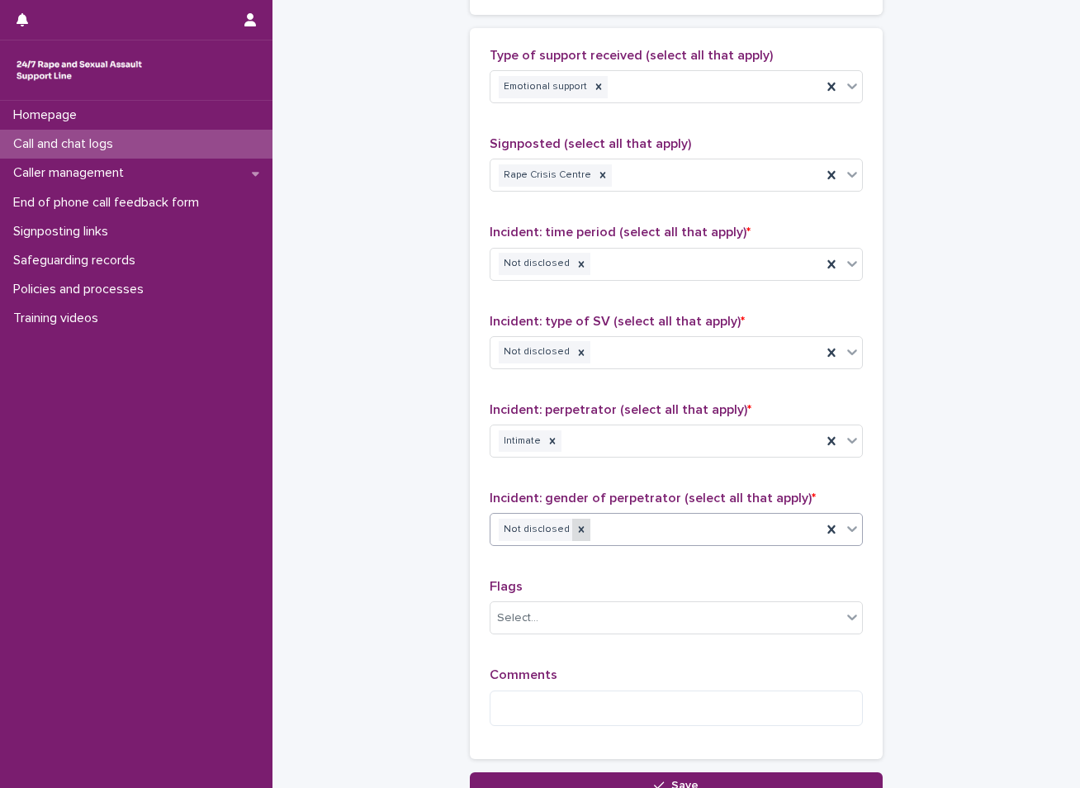
click at [576, 530] on icon at bounding box center [582, 530] width 12 height 12
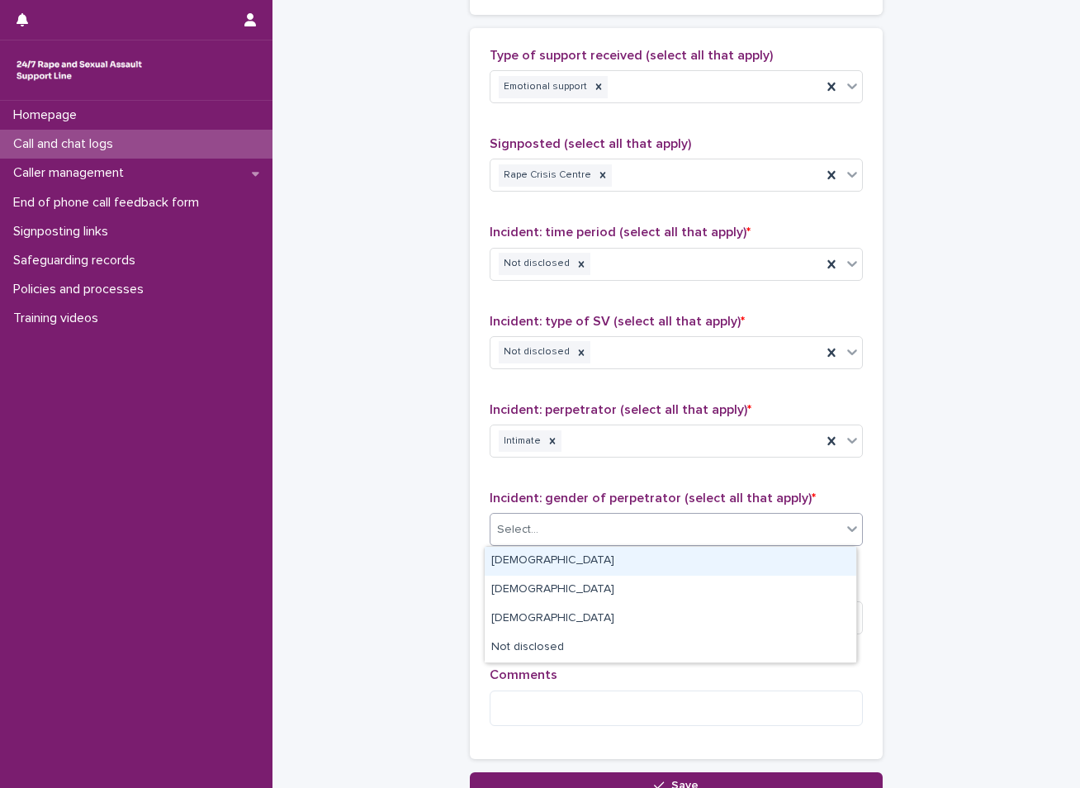
click at [562, 531] on div "Select..." at bounding box center [665, 529] width 351 height 27
click at [528, 558] on div "[DEMOGRAPHIC_DATA]" at bounding box center [671, 561] width 372 height 29
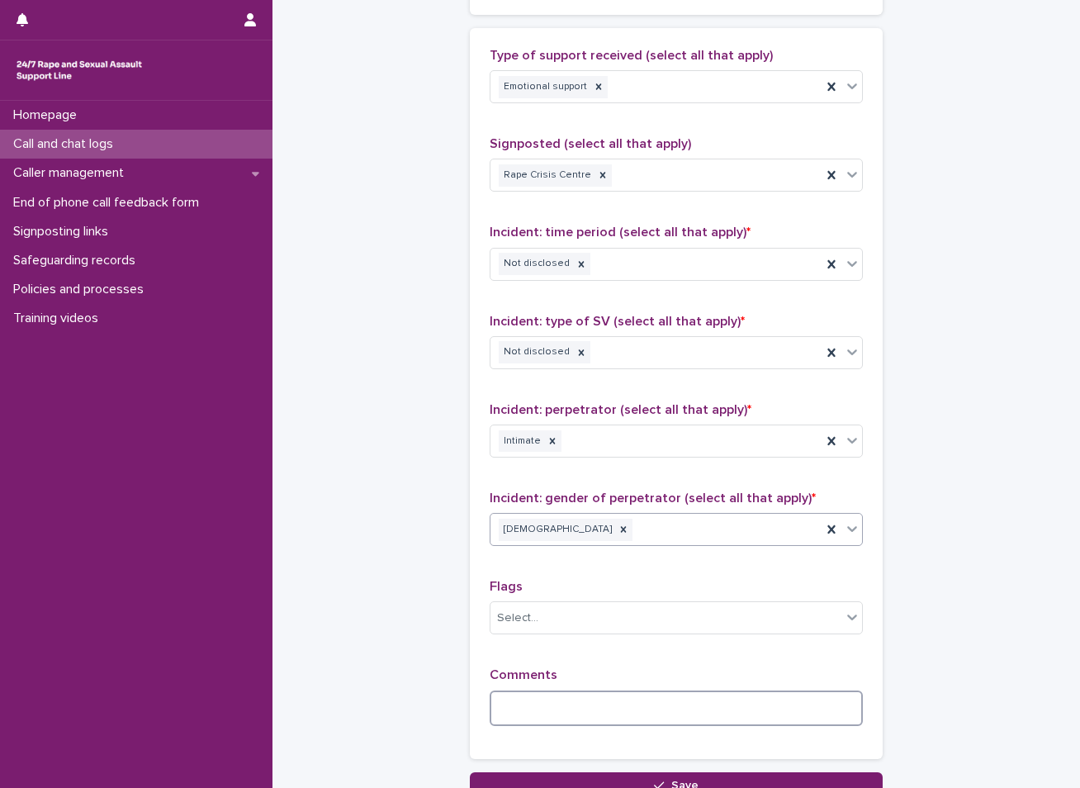
click at [511, 704] on textarea at bounding box center [676, 708] width 373 height 36
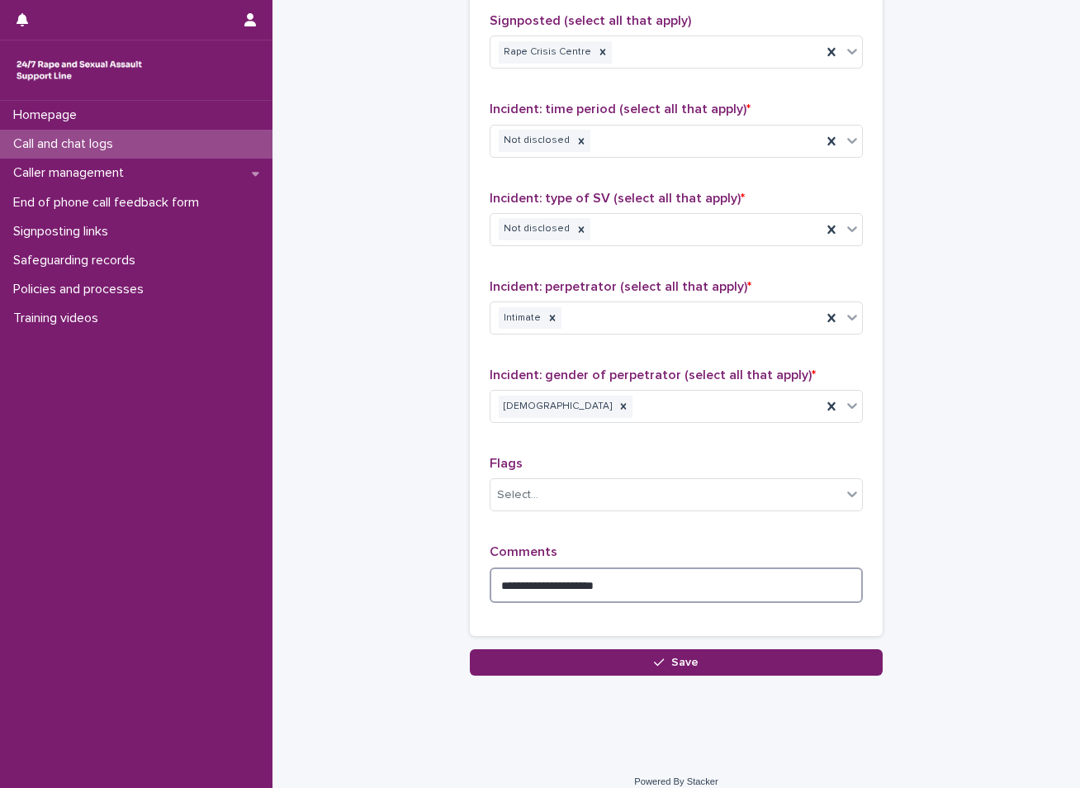
scroll to position [1130, 0]
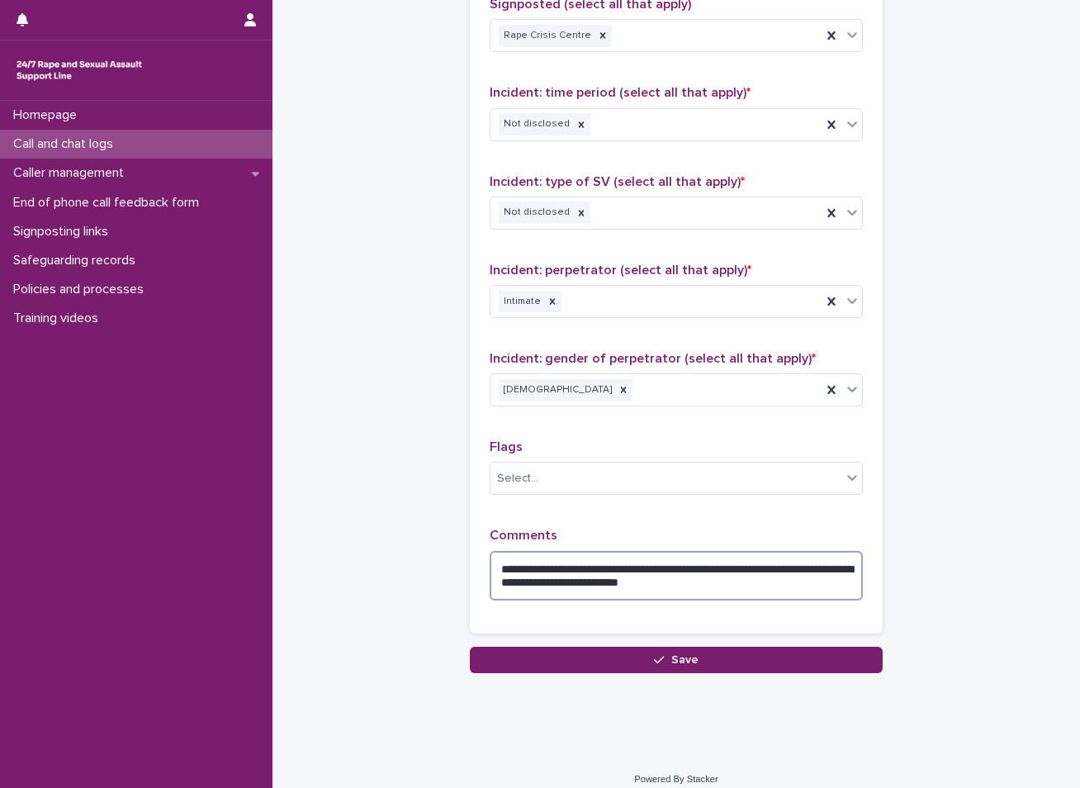
click at [580, 571] on textarea "**********" at bounding box center [676, 576] width 373 height 50
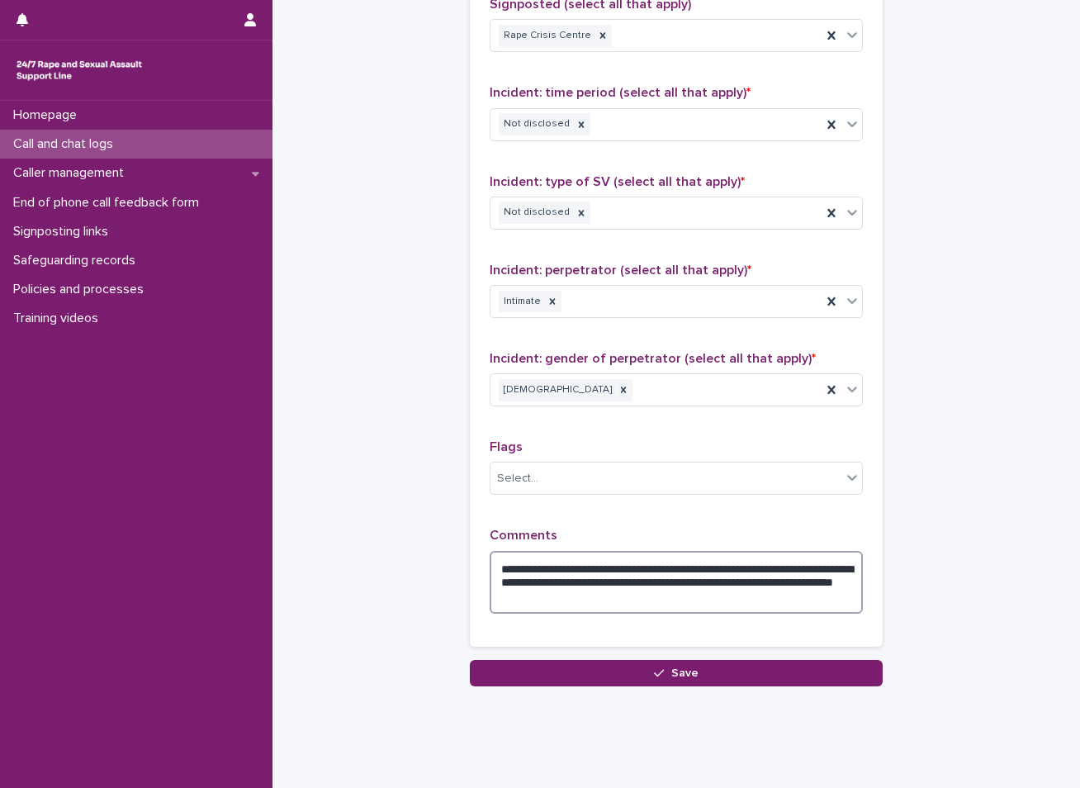
click at [633, 584] on textarea "**********" at bounding box center [676, 582] width 373 height 63
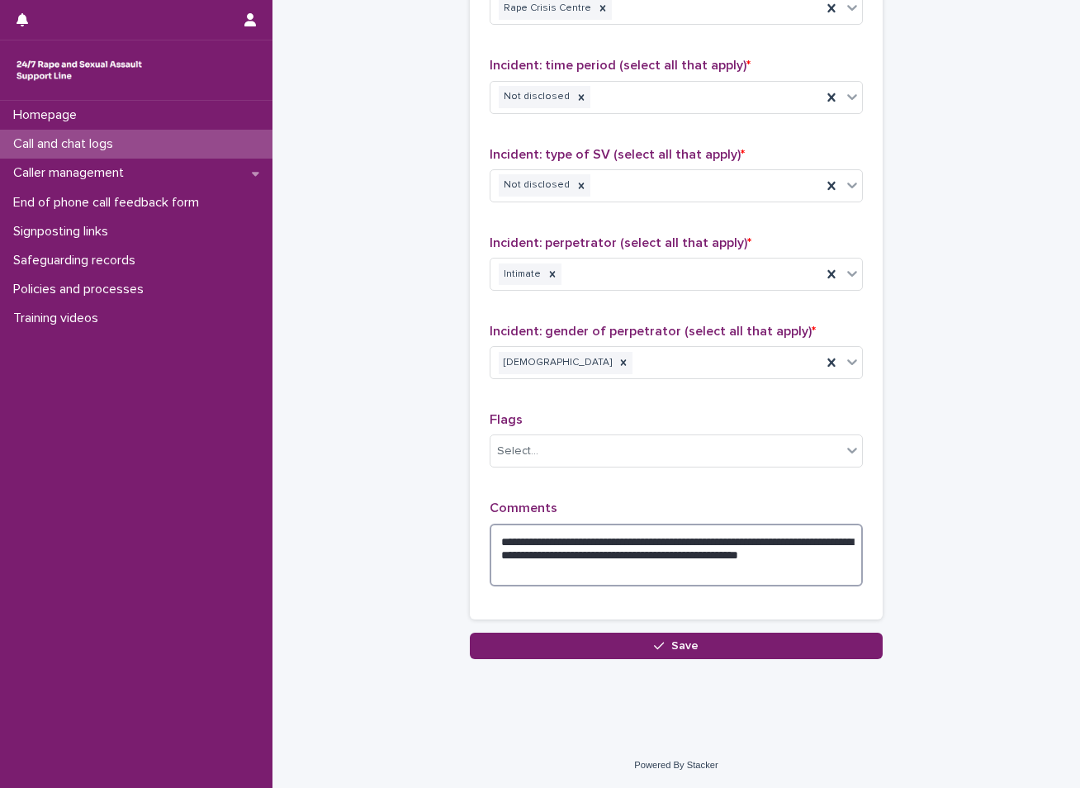
click at [539, 573] on textarea "**********" at bounding box center [676, 555] width 373 height 63
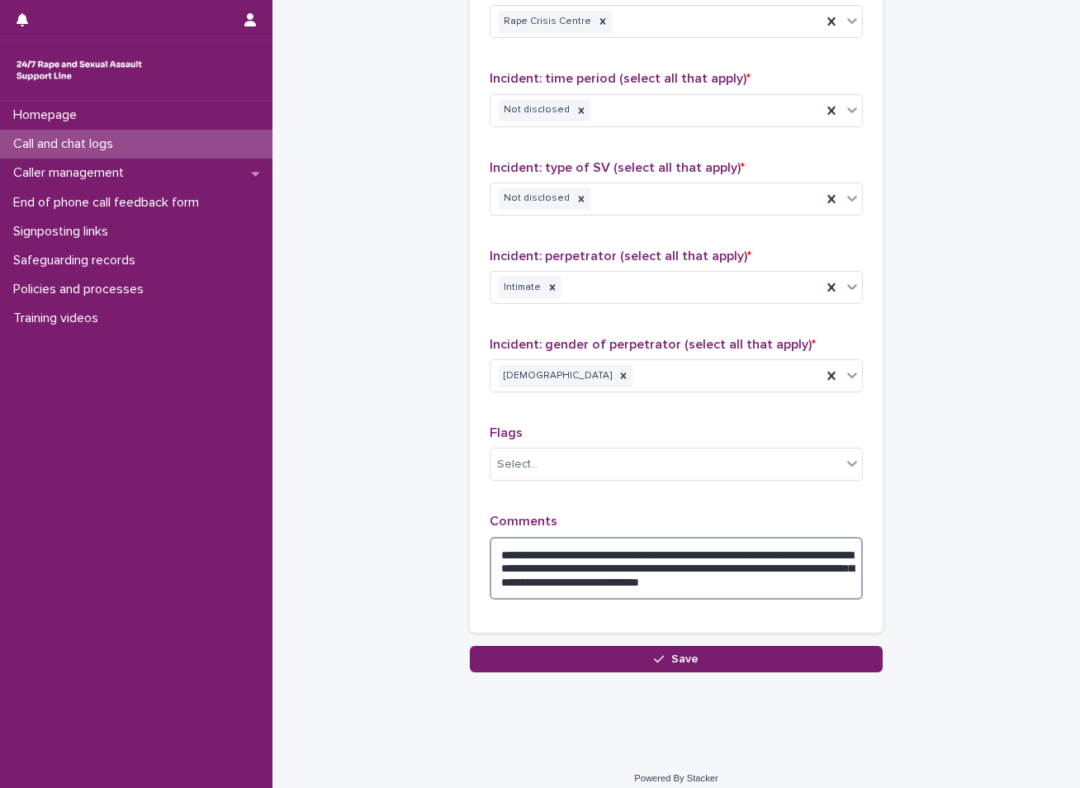
click at [637, 584] on textarea "**********" at bounding box center [676, 568] width 373 height 63
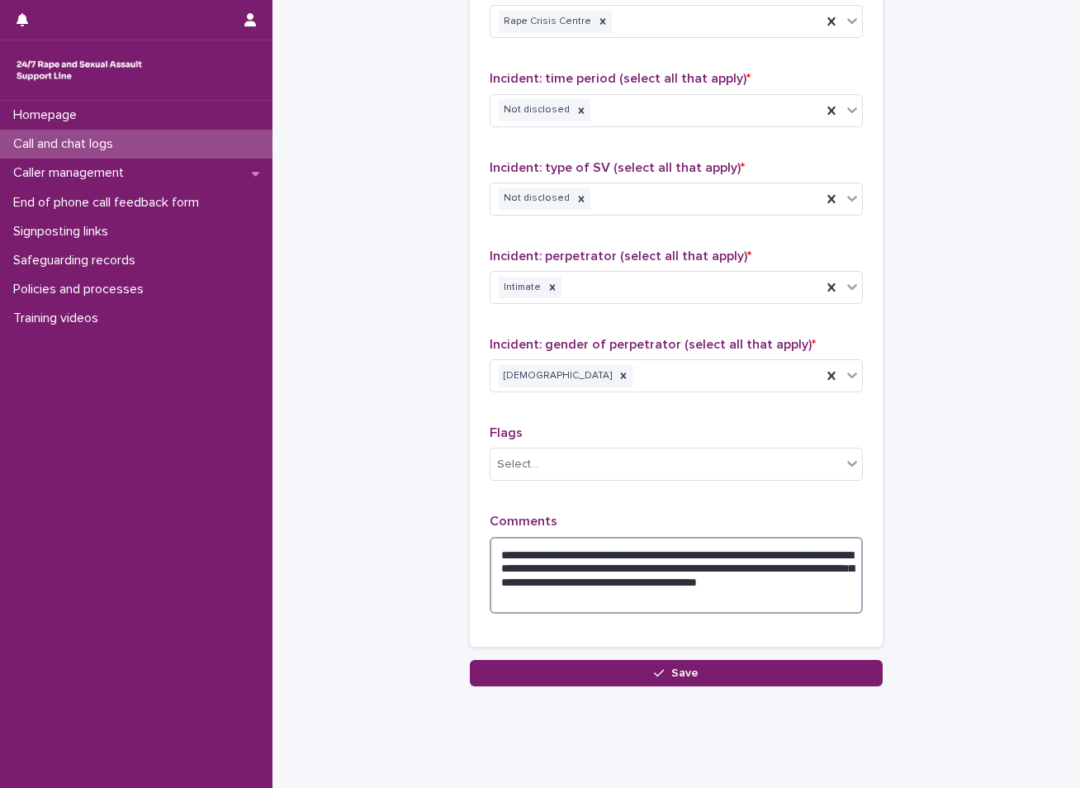
click at [564, 600] on textarea "**********" at bounding box center [676, 575] width 373 height 77
click at [588, 581] on textarea "**********" at bounding box center [676, 575] width 373 height 77
click at [732, 574] on textarea "**********" at bounding box center [676, 575] width 373 height 77
click at [812, 579] on textarea "**********" at bounding box center [676, 575] width 373 height 77
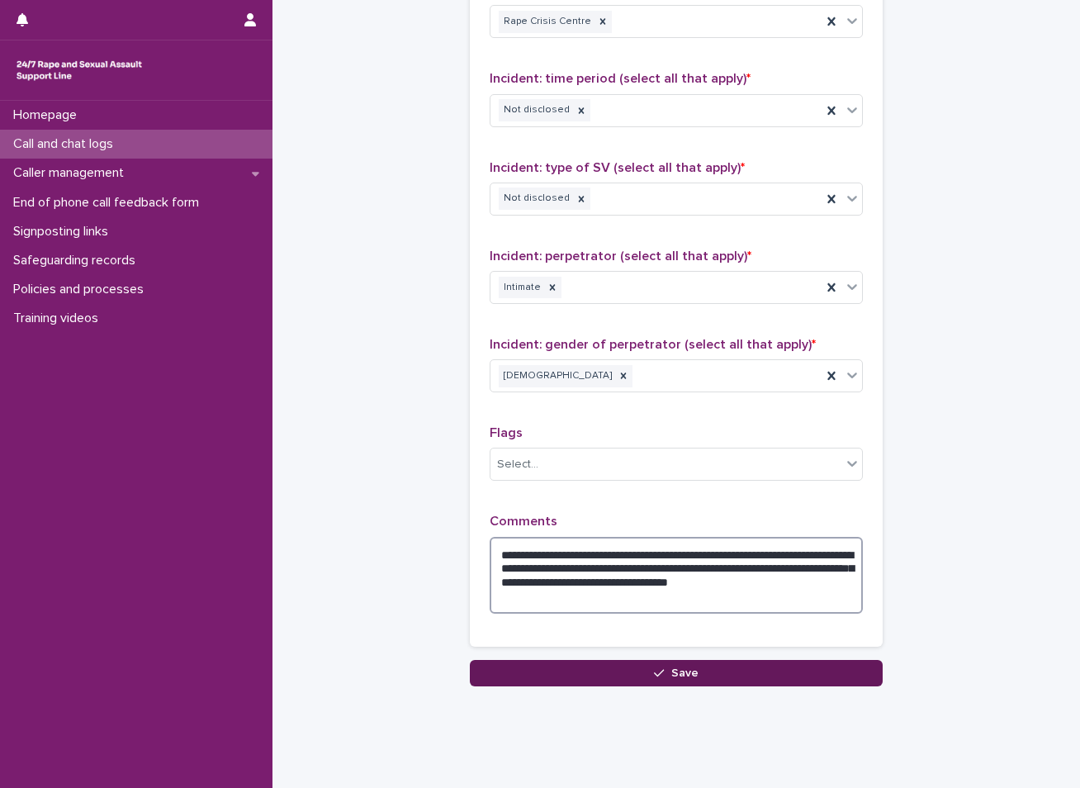
type textarea "**********"
click at [624, 676] on button "Save" at bounding box center [676, 673] width 413 height 26
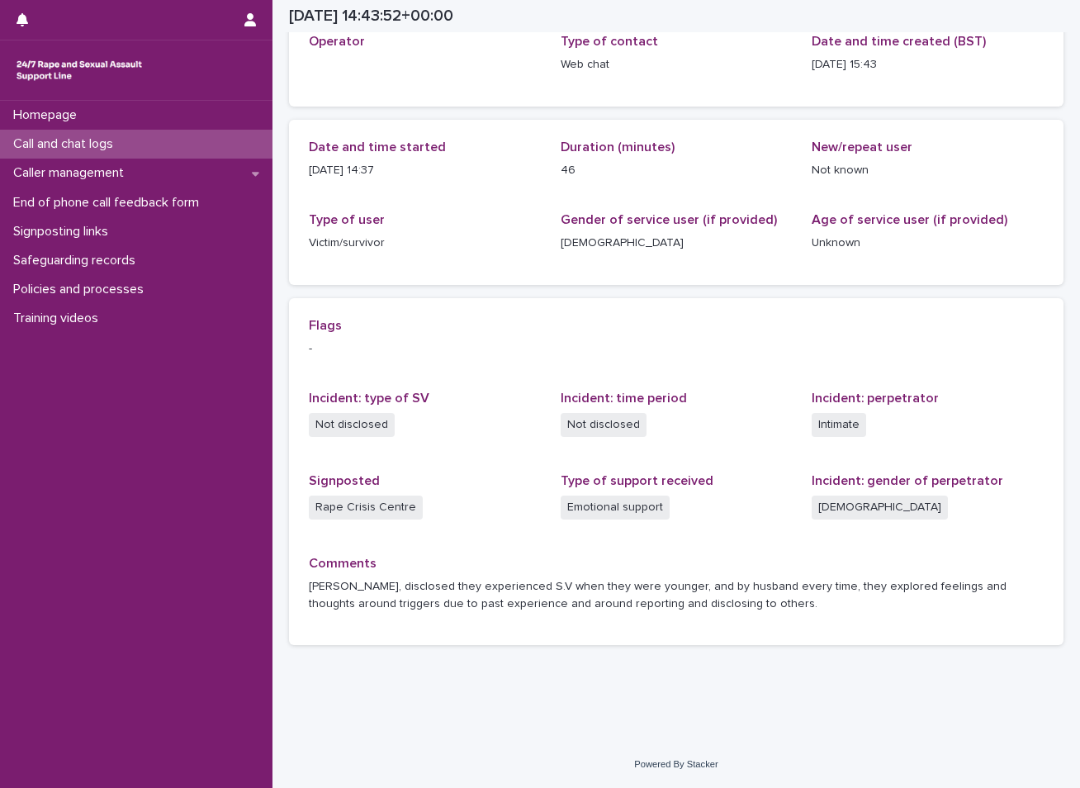
scroll to position [107, 0]
